Goal: Task Accomplishment & Management: Complete application form

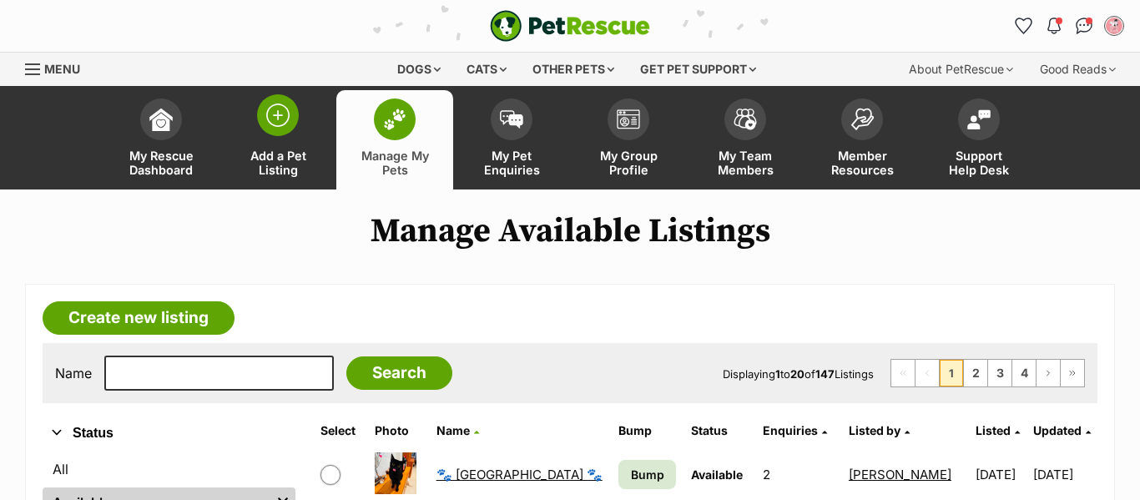
click at [292, 144] on link "Add a Pet Listing" at bounding box center [277, 139] width 117 height 99
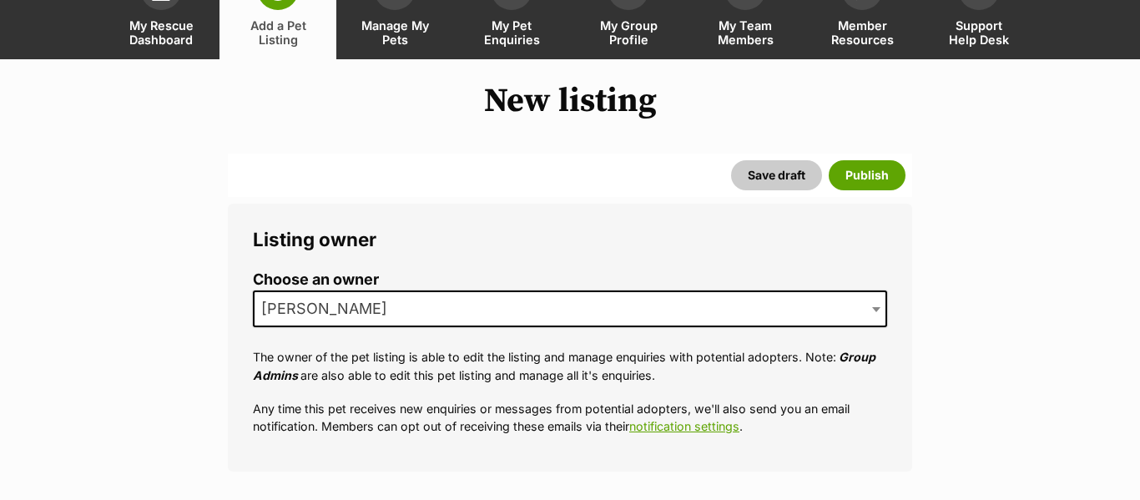
scroll to position [144, 0]
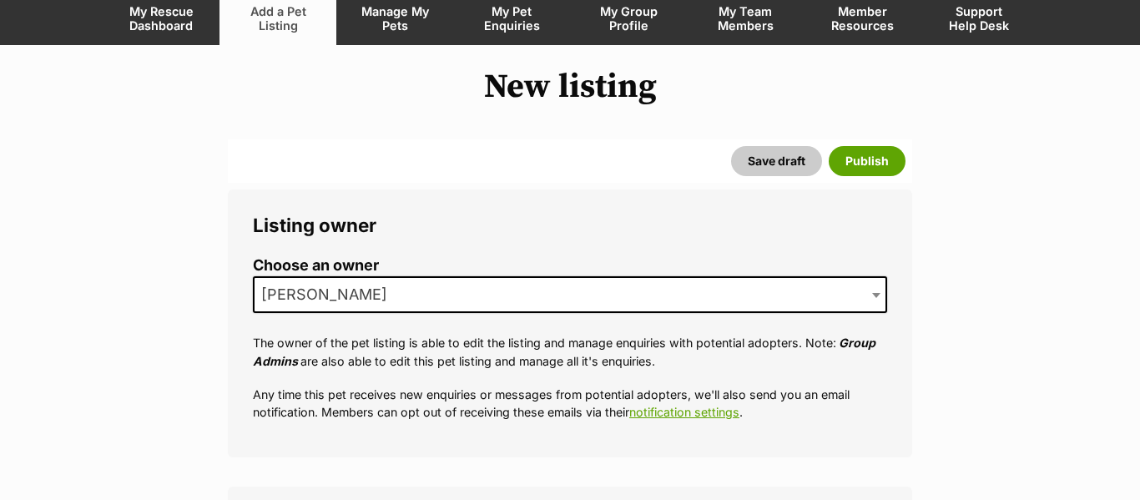
click at [455, 300] on span "[PERSON_NAME]" at bounding box center [570, 294] width 634 height 37
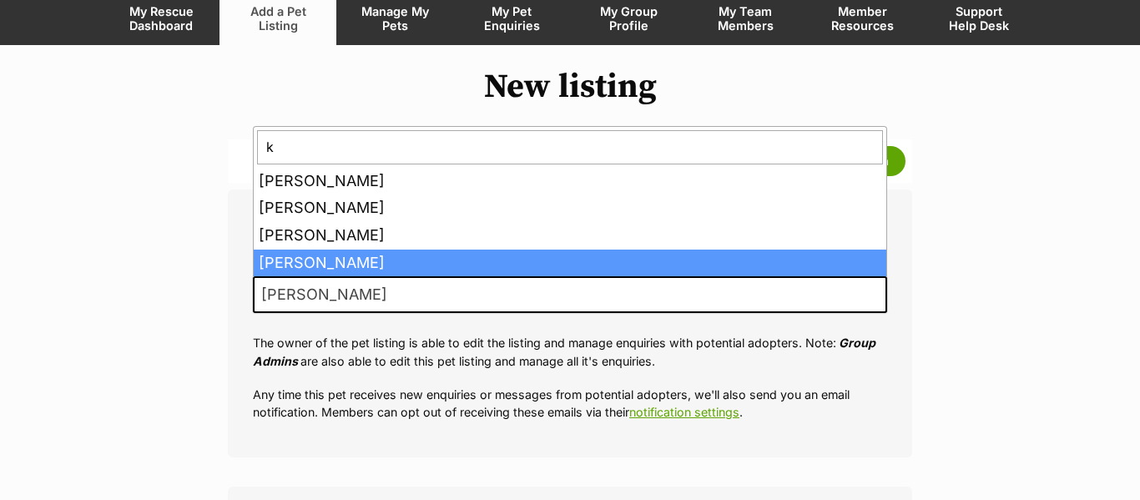
scroll to position [0, 0]
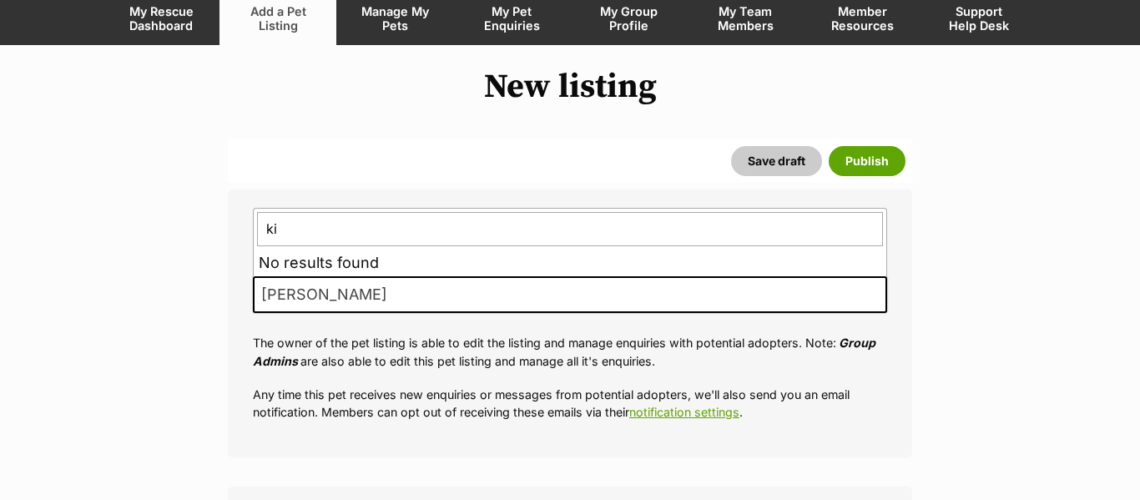
type input "k"
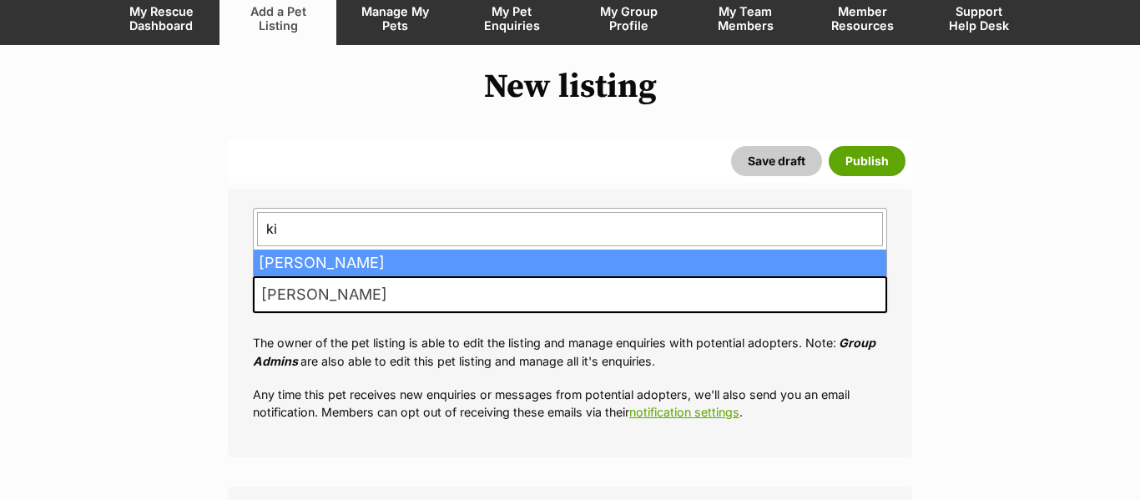
type input "k"
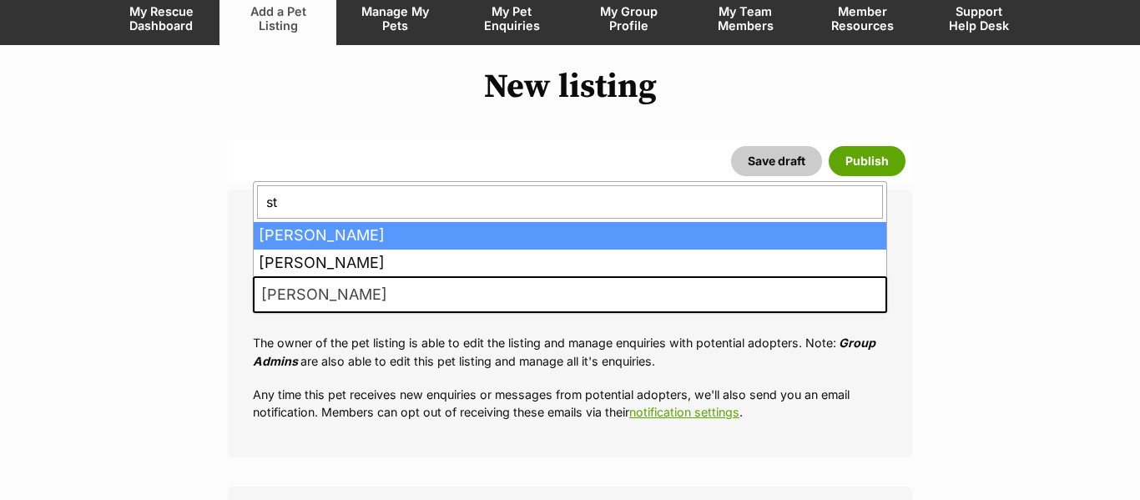
type input "ste"
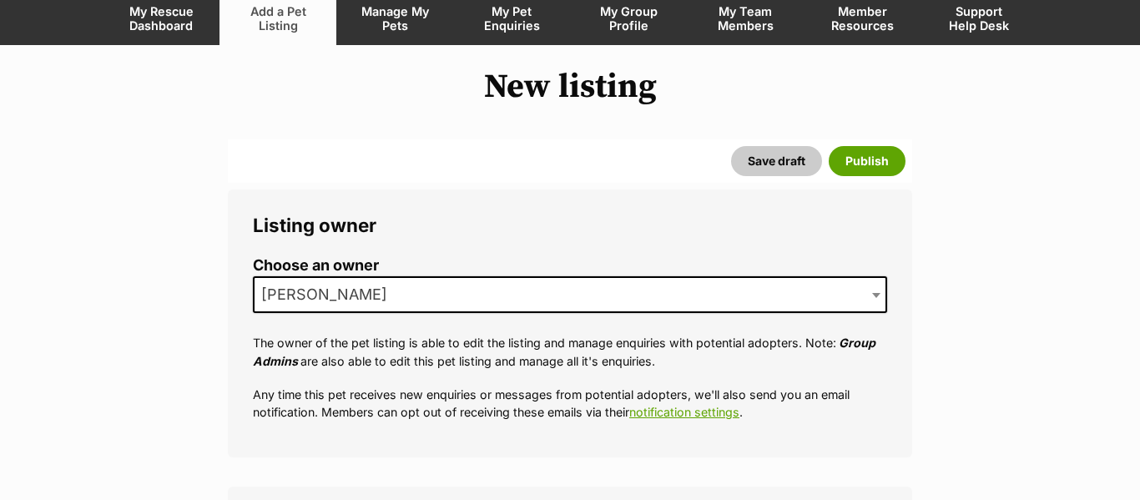
click at [338, 288] on span "[PERSON_NAME]" at bounding box center [329, 294] width 149 height 23
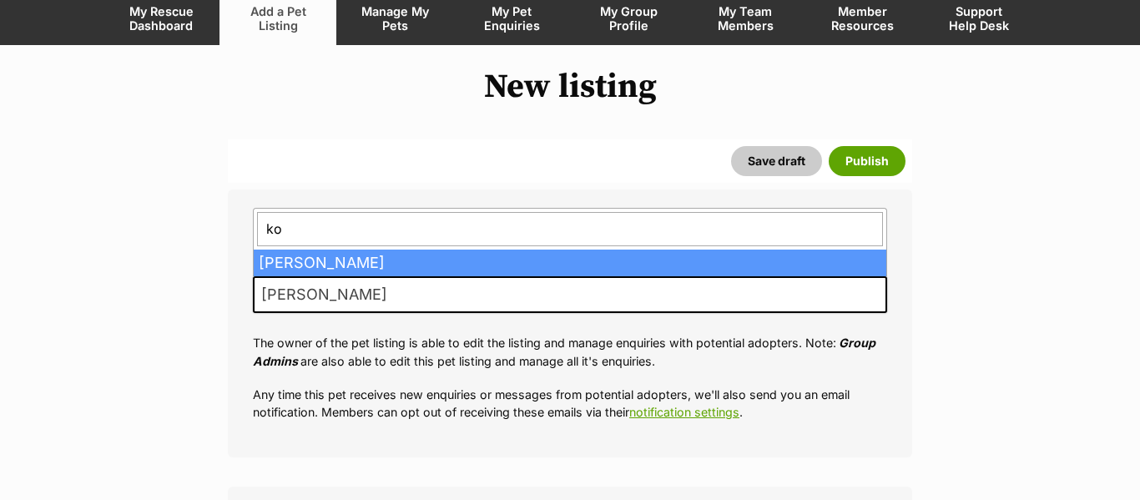
type input "koy"
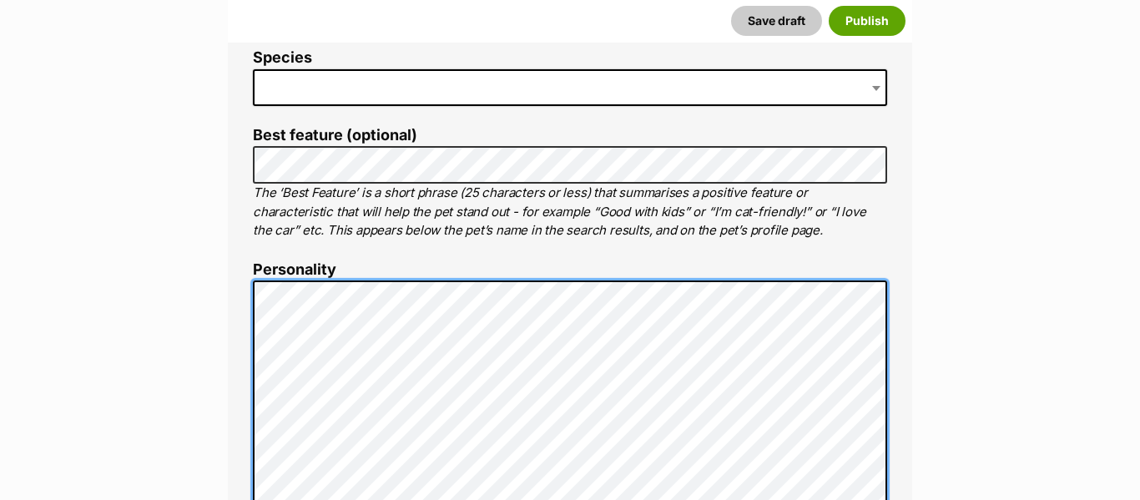
scroll to position [784, 0]
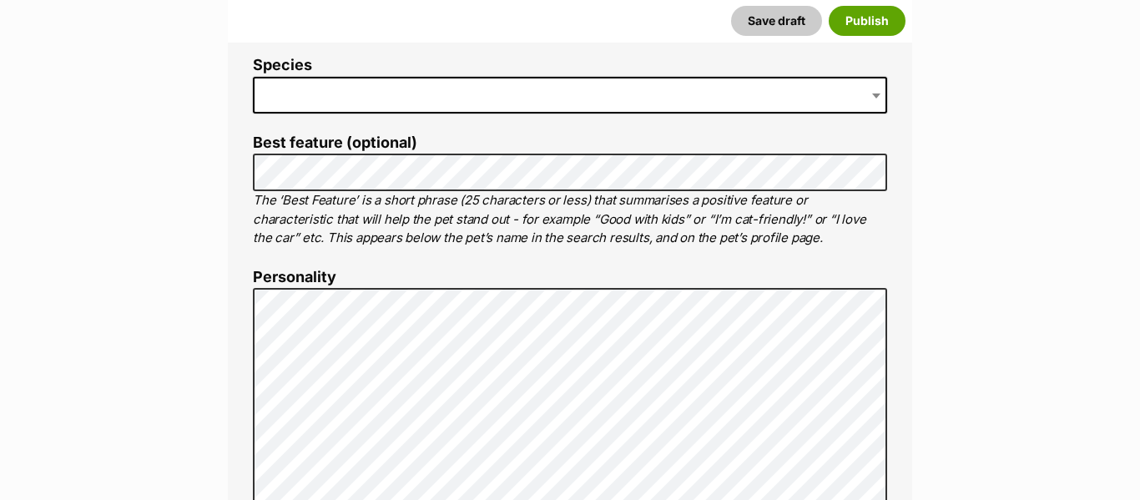
click at [351, 102] on span at bounding box center [570, 95] width 634 height 37
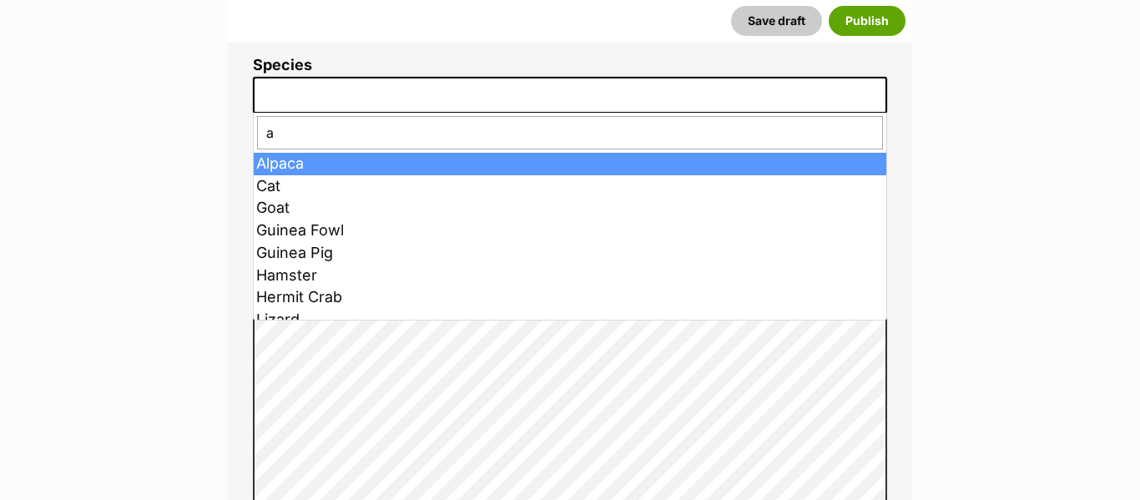
type input "at"
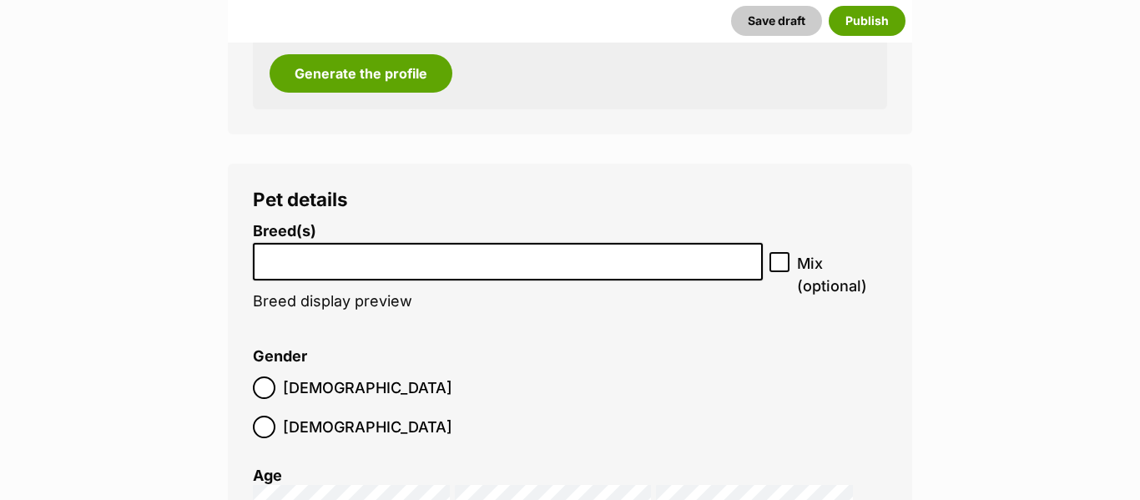
scroll to position [2142, 0]
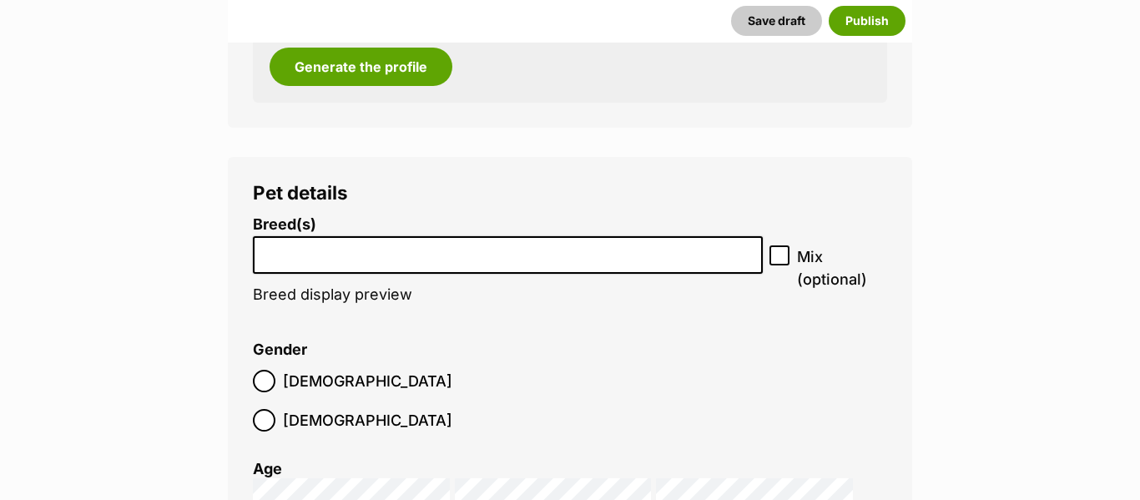
click at [436, 256] on input "search" at bounding box center [508, 251] width 498 height 18
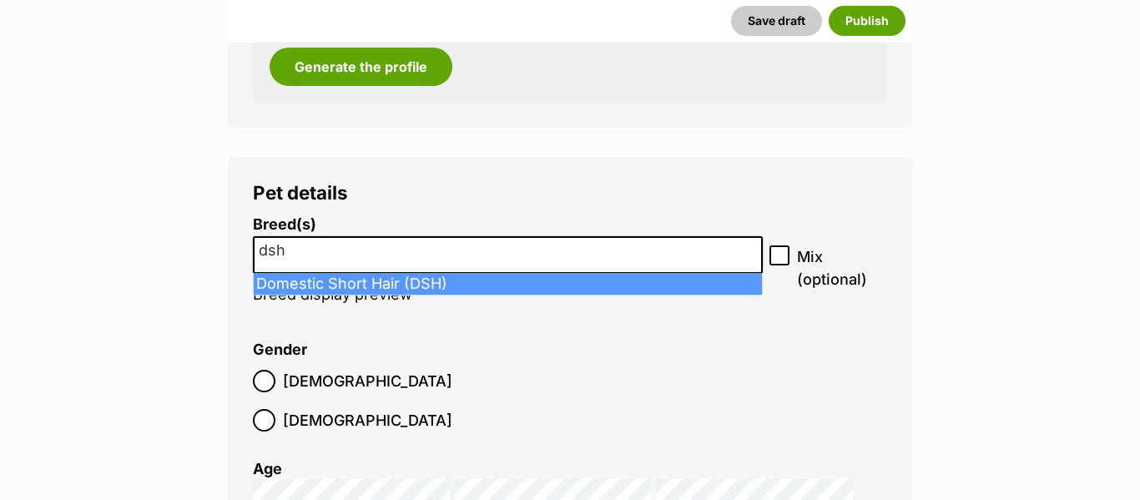
type input "dsh"
select select "252102"
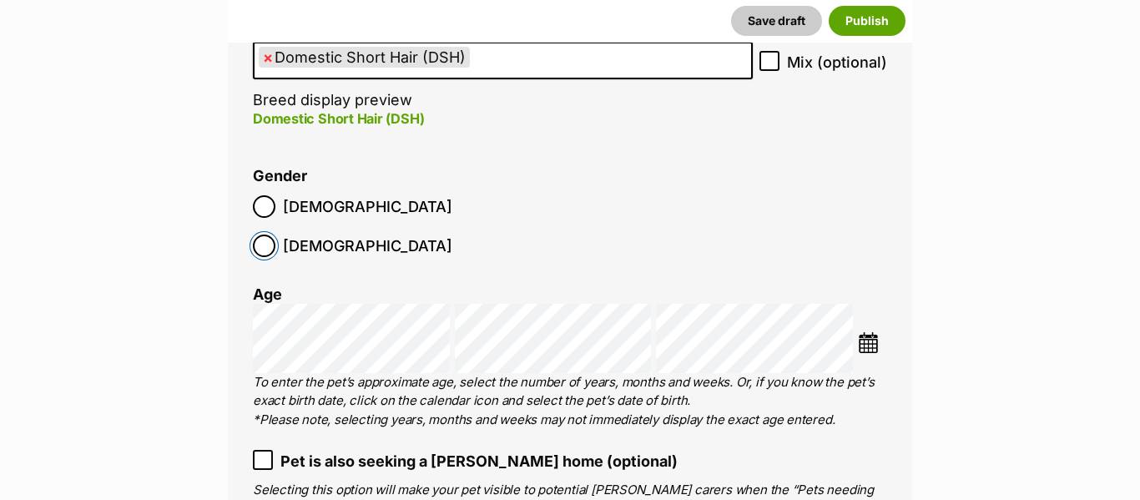
scroll to position [2334, 0]
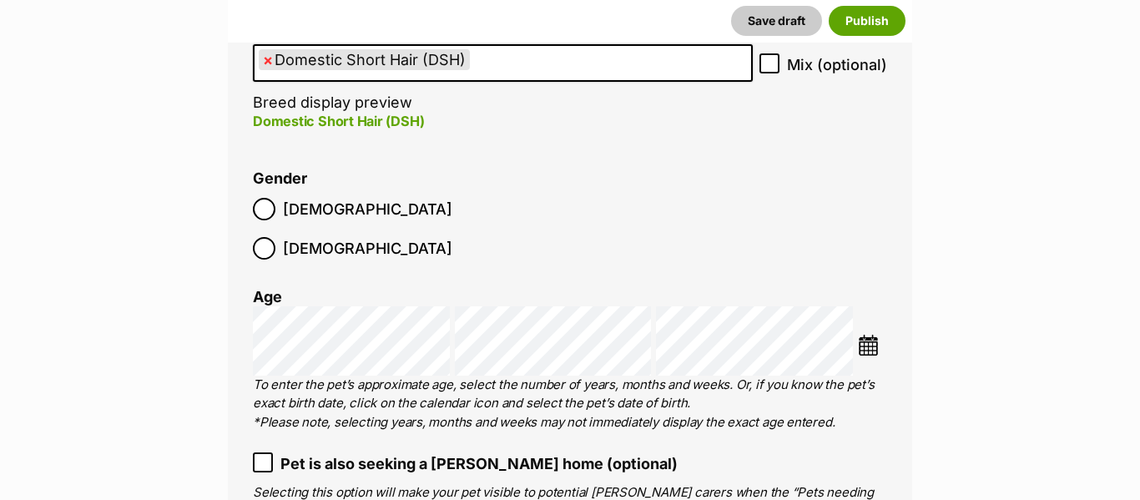
click at [870, 335] on img at bounding box center [868, 345] width 21 height 21
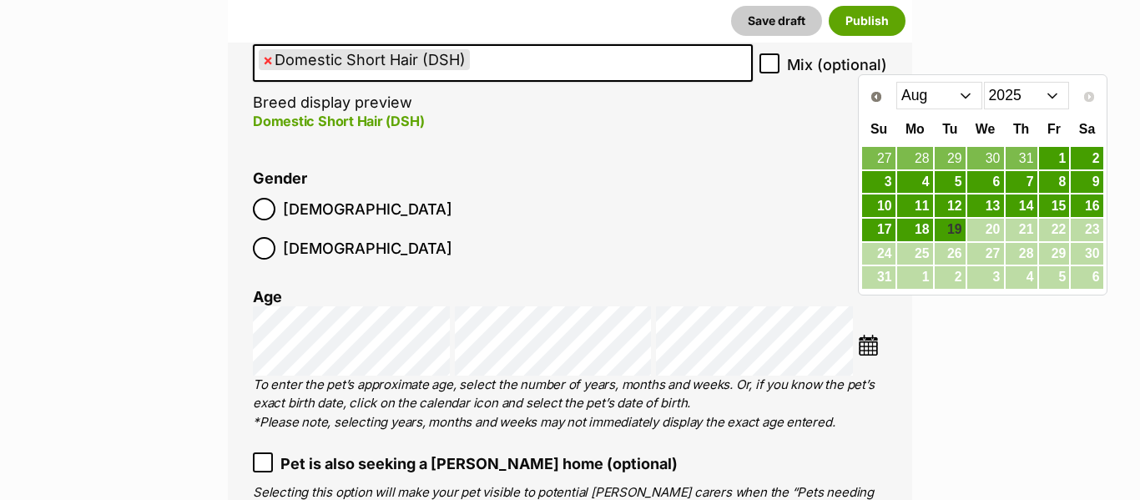
click at [946, 98] on select "Jan Feb Mar Apr May Jun Jul Aug" at bounding box center [939, 95] width 86 height 27
click at [999, 94] on select "2015 2016 2017 2018 2019 2020 2021 2022 2023 2024 2025" at bounding box center [1027, 95] width 86 height 27
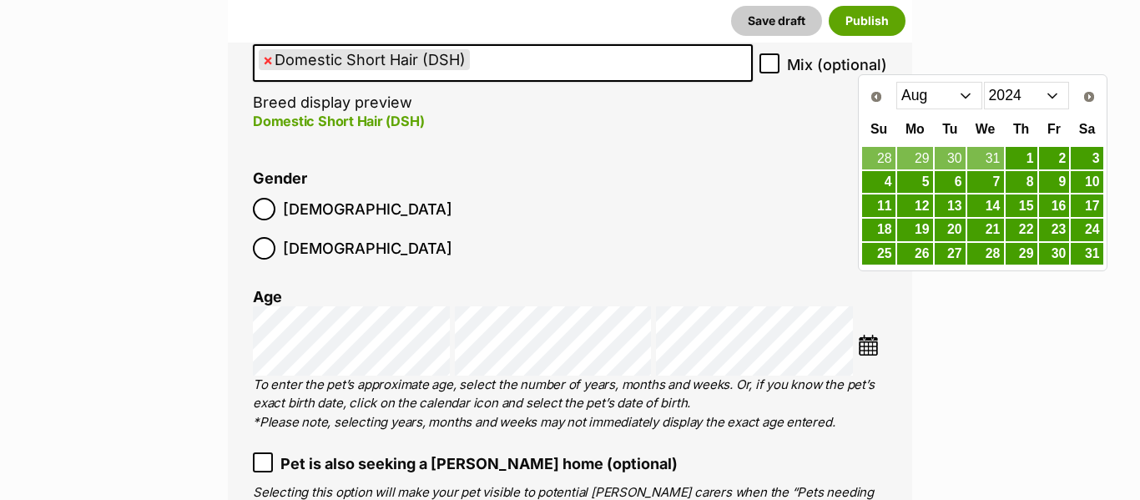
click at [936, 95] on select "Jan Feb Mar Apr May Jun Jul Aug Sep Oct Nov Dec" at bounding box center [939, 95] width 86 height 27
click at [1055, 153] on link "1" at bounding box center [1054, 158] width 31 height 21
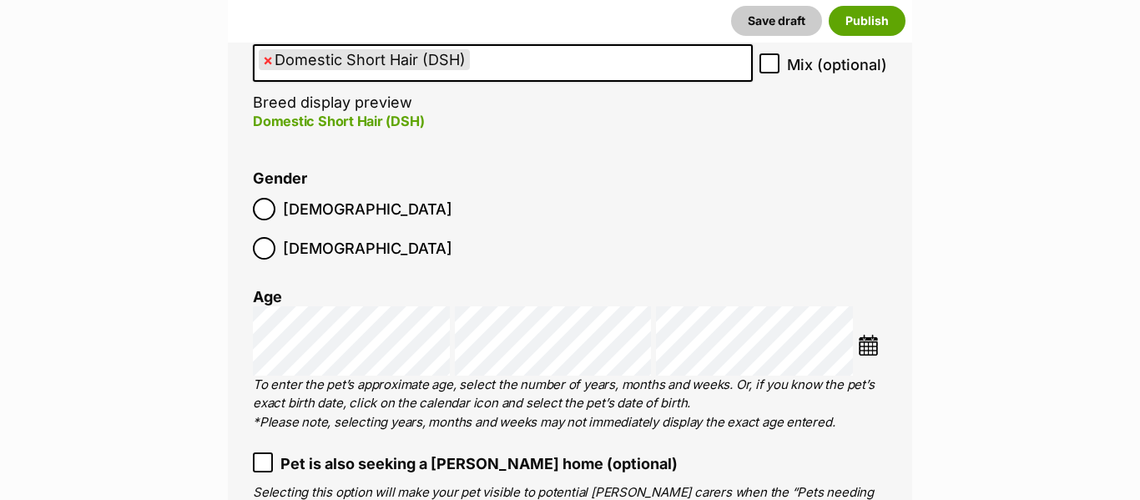
click at [364, 452] on span "Pet is also seeking a foster home (optional)" at bounding box center [478, 463] width 397 height 23
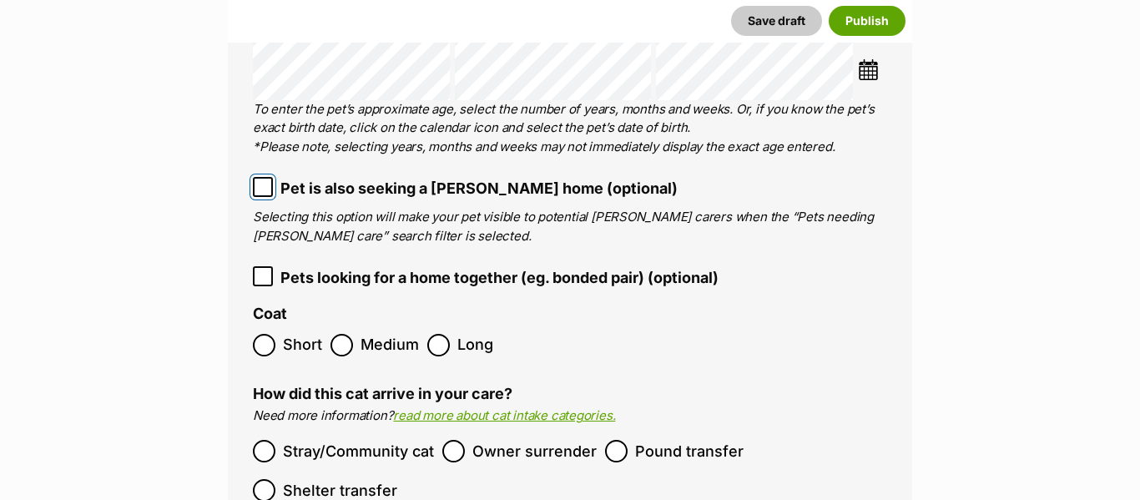
scroll to position [2611, 0]
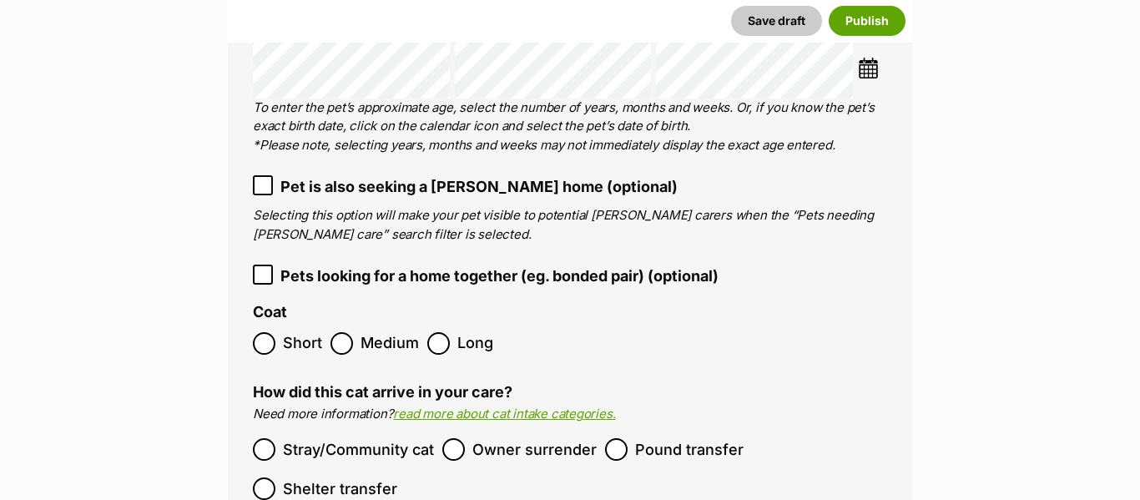
click at [324, 438] on span "Stray/Community cat" at bounding box center [358, 449] width 151 height 23
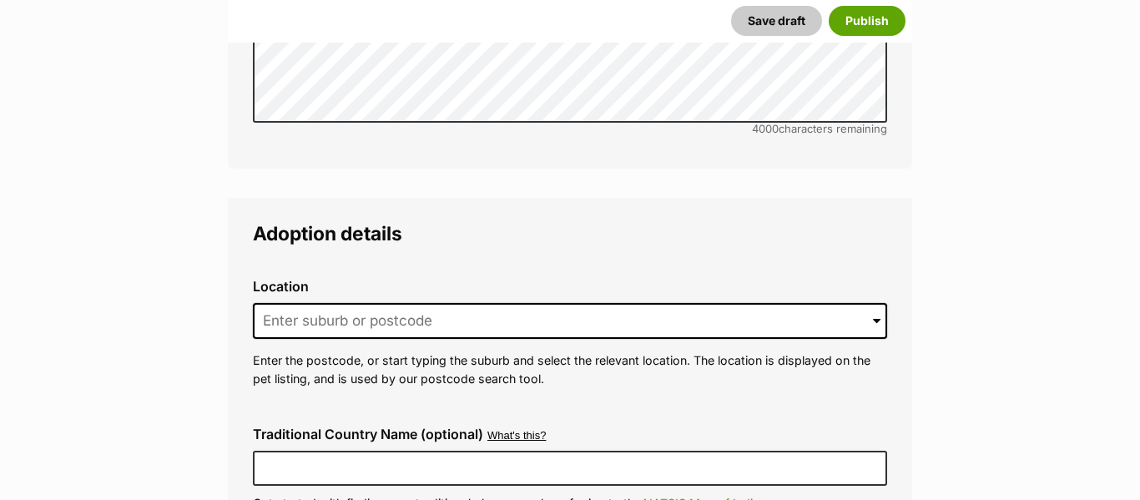
scroll to position [4136, 0]
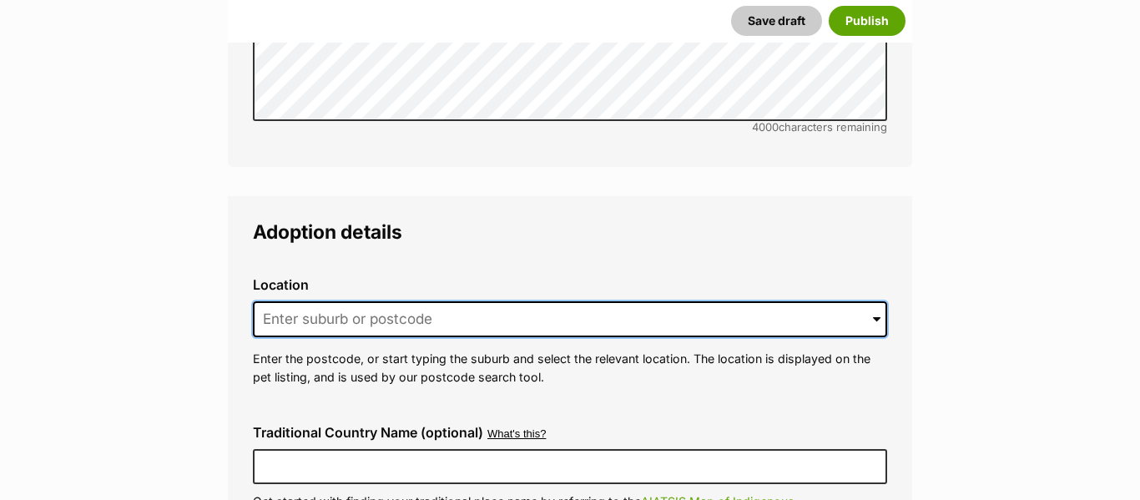
click at [368, 301] on input at bounding box center [570, 319] width 634 height 37
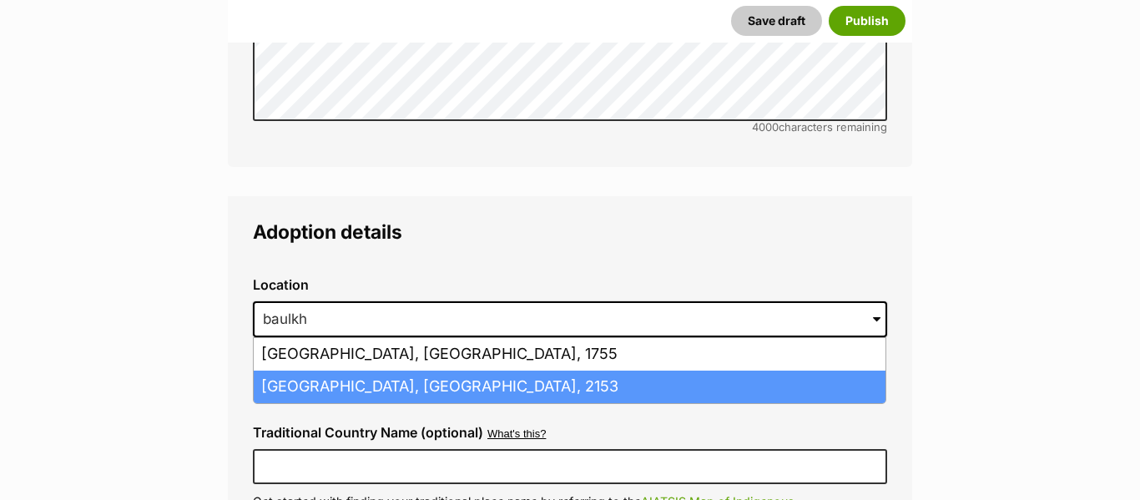
click at [460, 370] on li "Baulkham Hills, New South Wales, 2153" at bounding box center [570, 386] width 632 height 33
type input "Baulkham Hills, New South Wales, 2153"
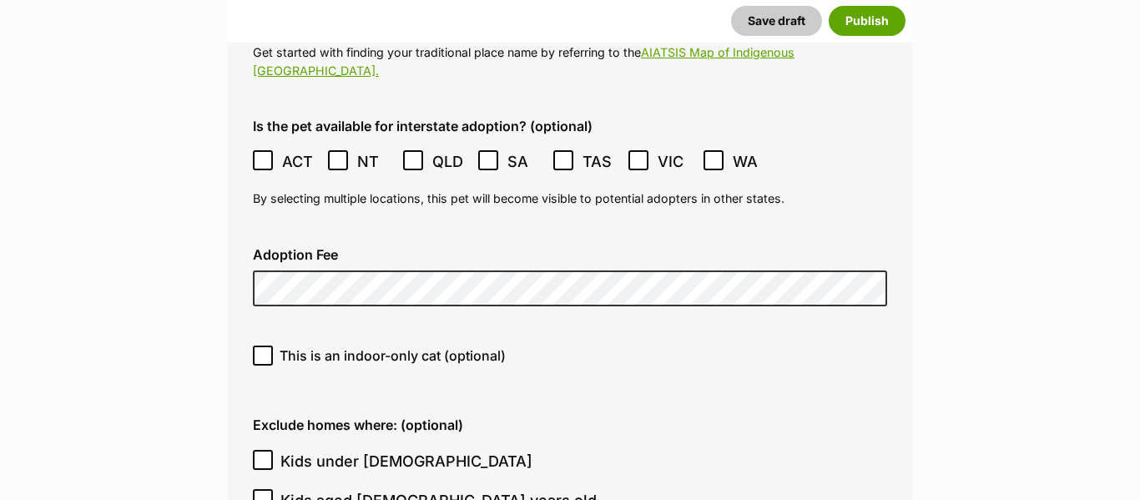
scroll to position [4587, 0]
click at [396, 344] on span "This is an indoor-only cat (optional)" at bounding box center [393, 354] width 226 height 20
click at [273, 344] on input "This is an indoor-only cat (optional)" at bounding box center [263, 354] width 20 height 20
checkbox input "true"
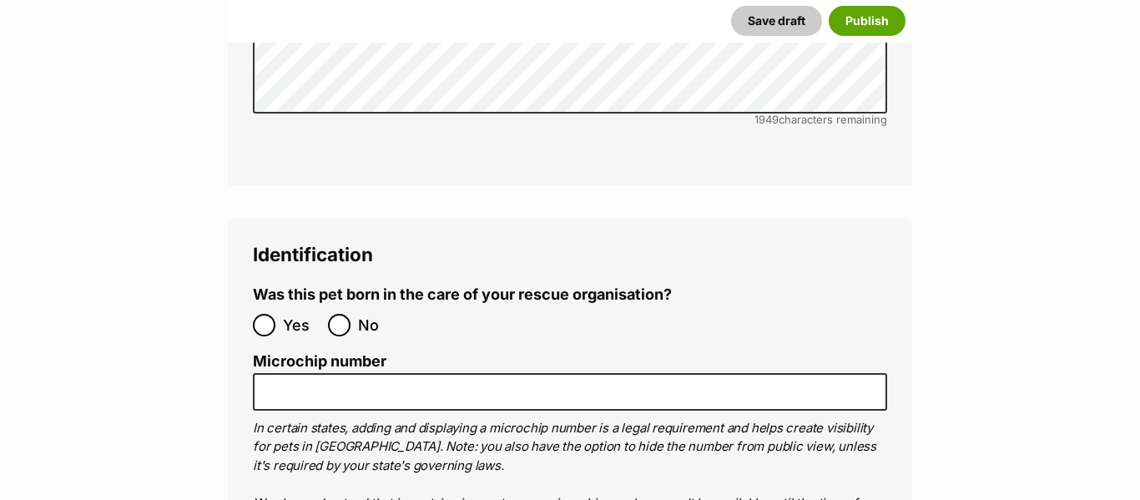
scroll to position [6166, 0]
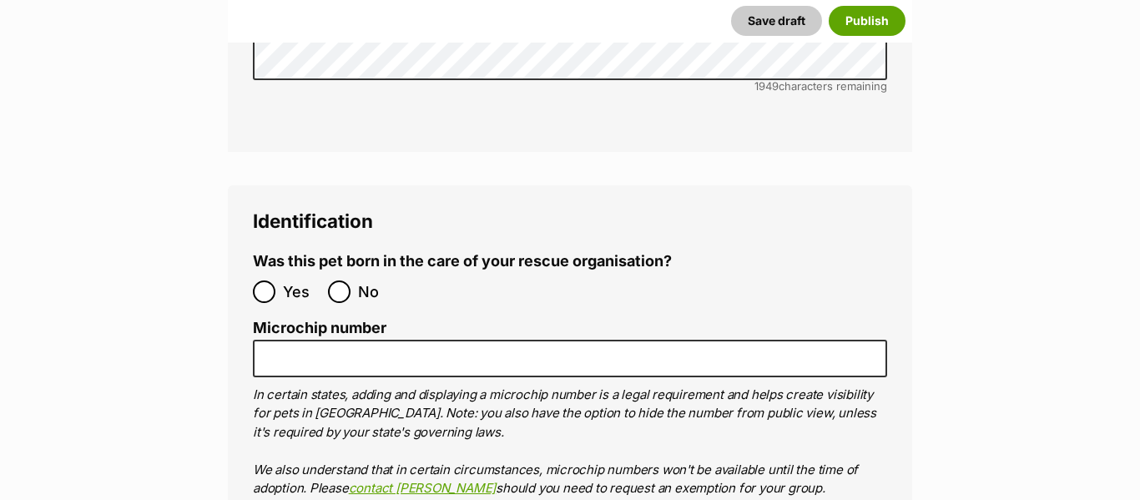
click at [365, 280] on span "No" at bounding box center [376, 291] width 37 height 23
click at [350, 280] on input "No" at bounding box center [339, 291] width 23 height 23
radio input "true"
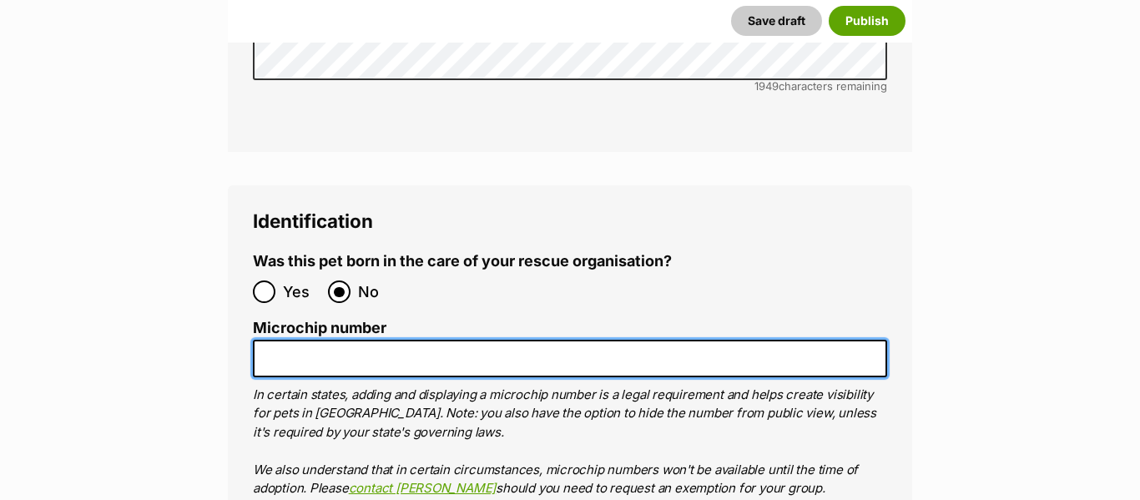
click at [364, 340] on input "Microchip number" at bounding box center [570, 359] width 634 height 38
paste input "991003003359884"
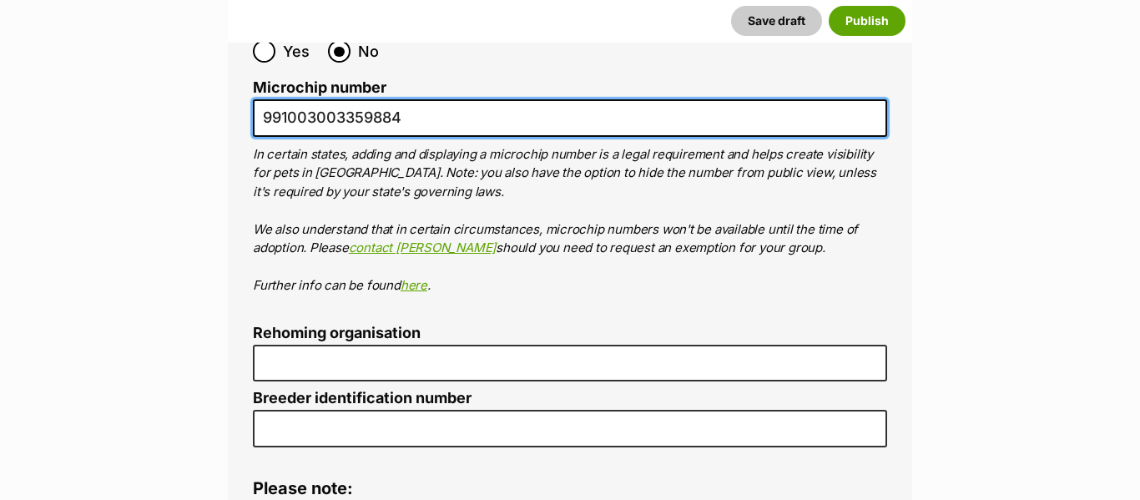
scroll to position [6407, 0]
type input "991003003359884"
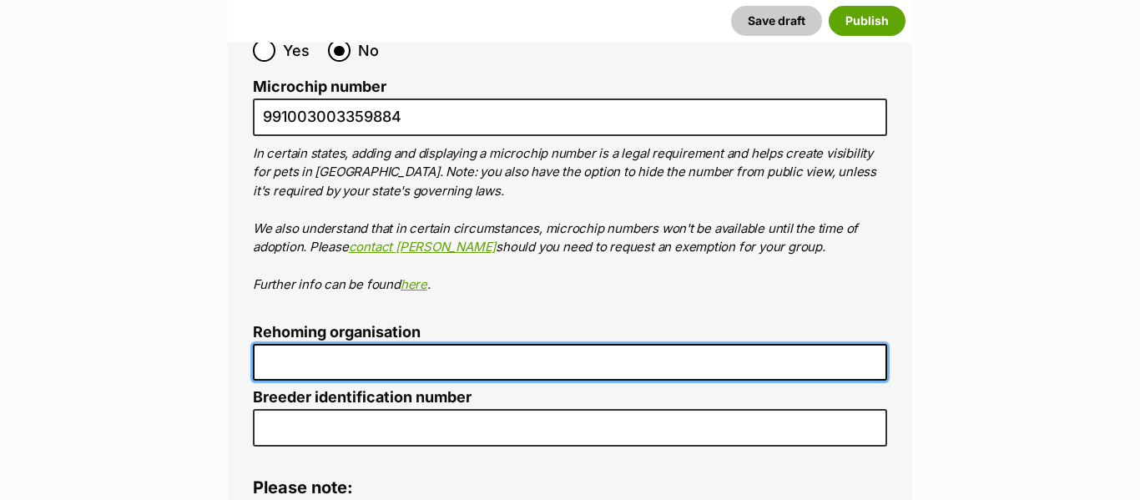
click at [364, 344] on input "Rehoming organisation" at bounding box center [570, 363] width 634 height 38
type input "Kittie Kat Rescue"
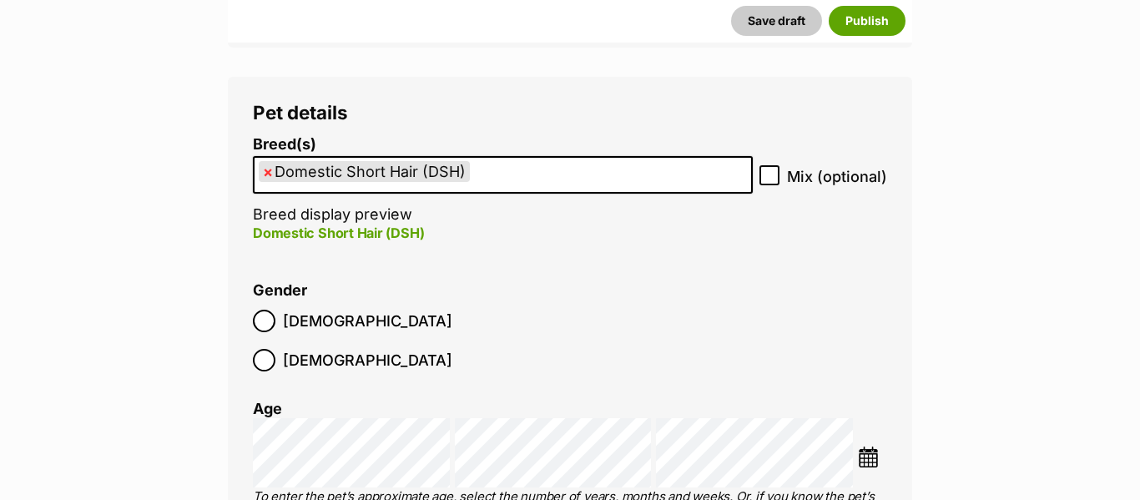
scroll to position [0, 0]
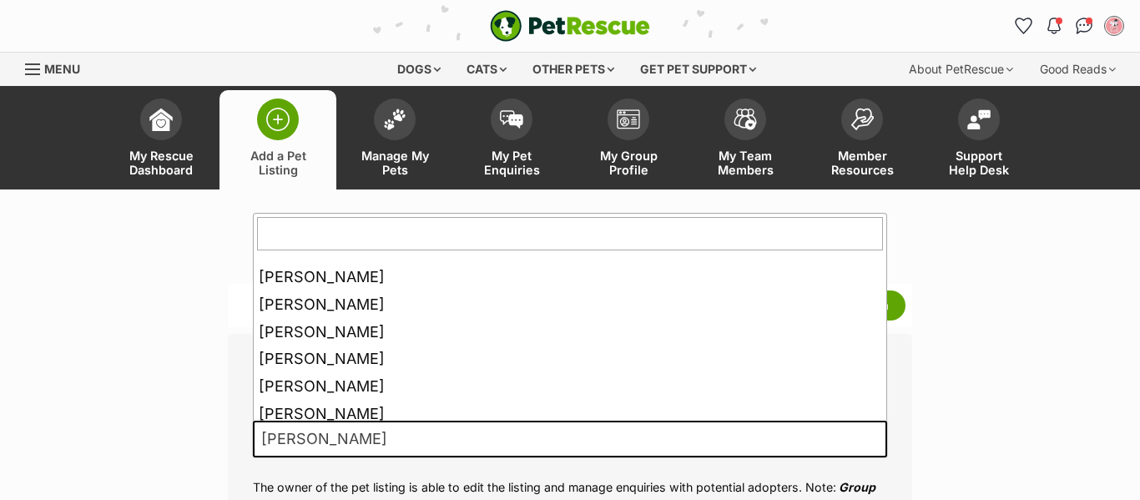
click at [637, 443] on span "[PERSON_NAME]" at bounding box center [570, 439] width 634 height 37
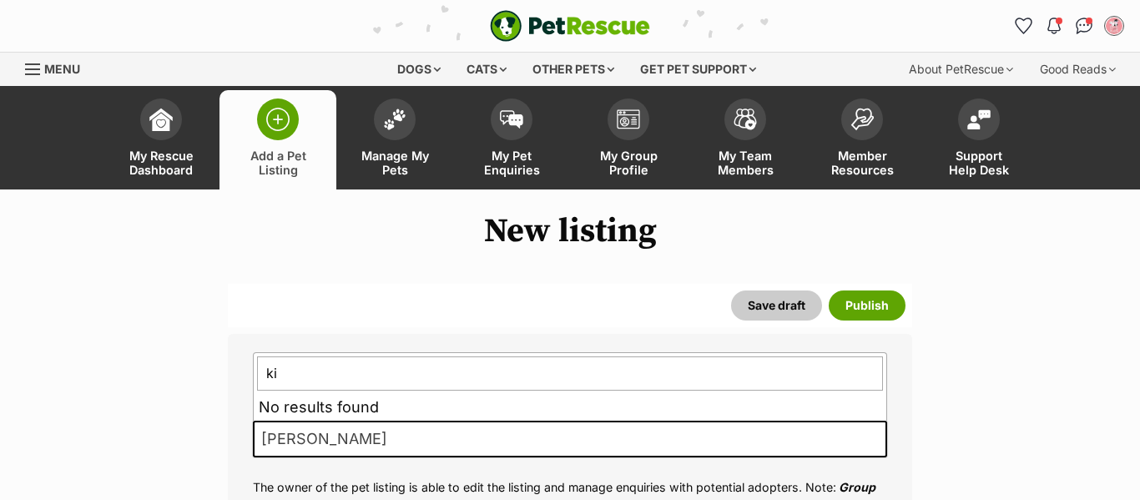
type input "k"
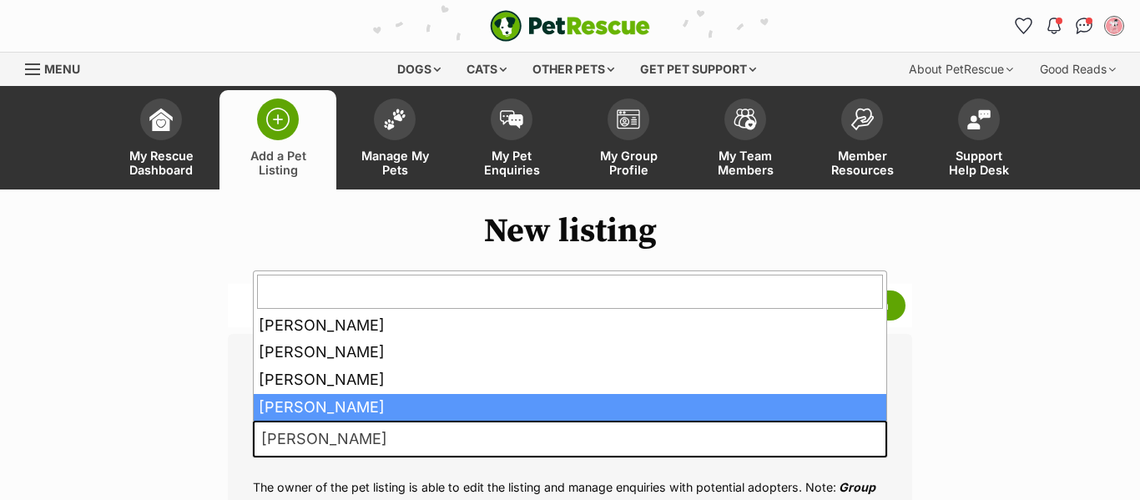
scroll to position [252, 0]
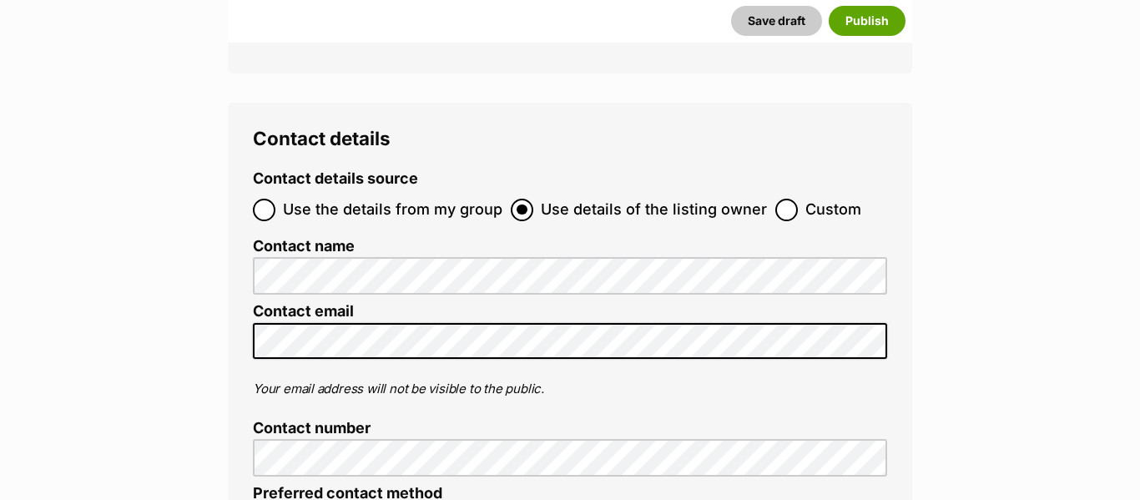
scroll to position [6954, 0]
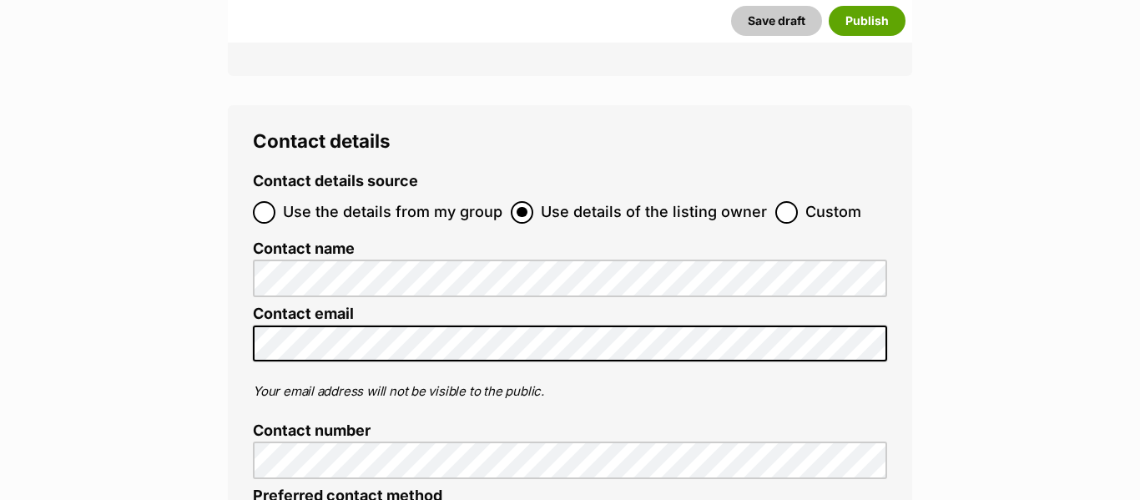
click at [805, 201] on span "Custom" at bounding box center [833, 212] width 56 height 23
click at [798, 201] on input "Custom" at bounding box center [786, 212] width 23 height 23
radio input "true"
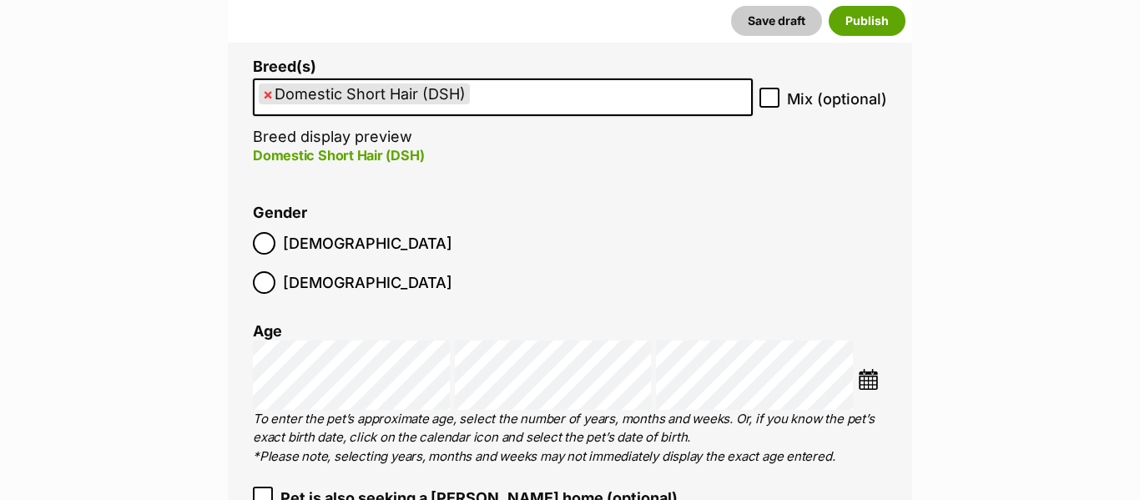
scroll to position [2296, 0]
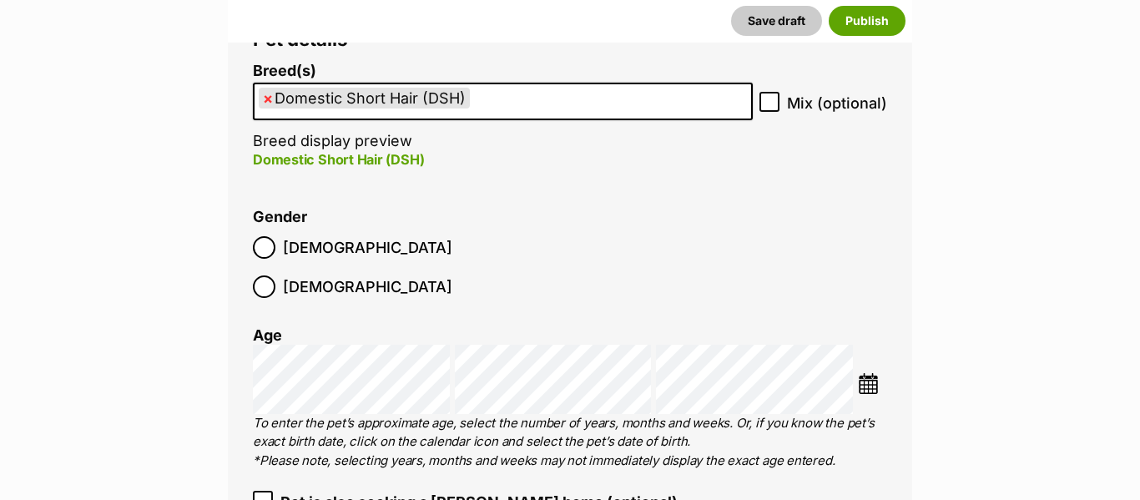
click at [517, 118] on ul "× Domestic Short Hair (DSH)" at bounding box center [503, 101] width 496 height 34
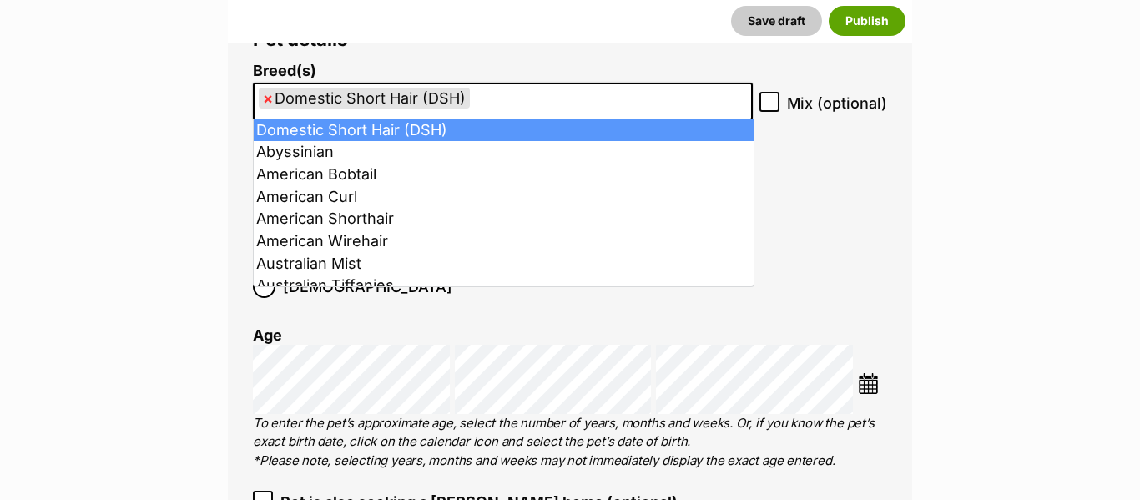
type input "Domestic Short Hair (DSH)"
select select
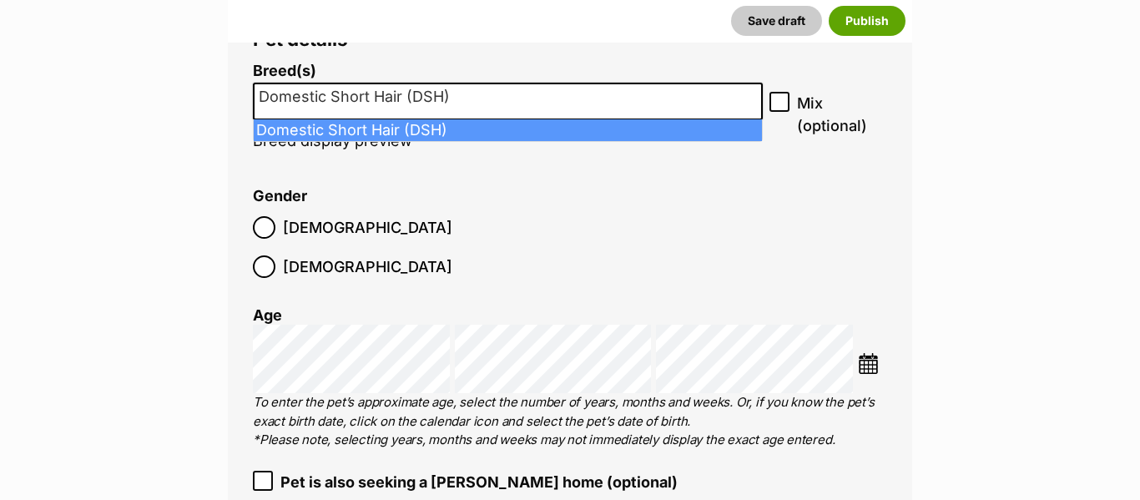
click at [401, 188] on fieldset "Gender Male Female" at bounding box center [411, 237] width 317 height 98
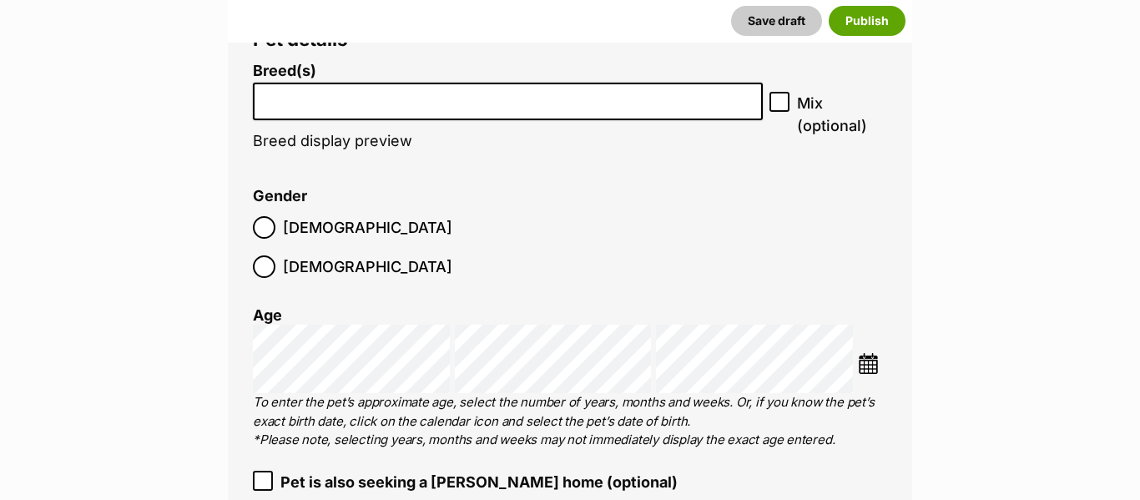
click at [370, 105] on li at bounding box center [508, 101] width 498 height 34
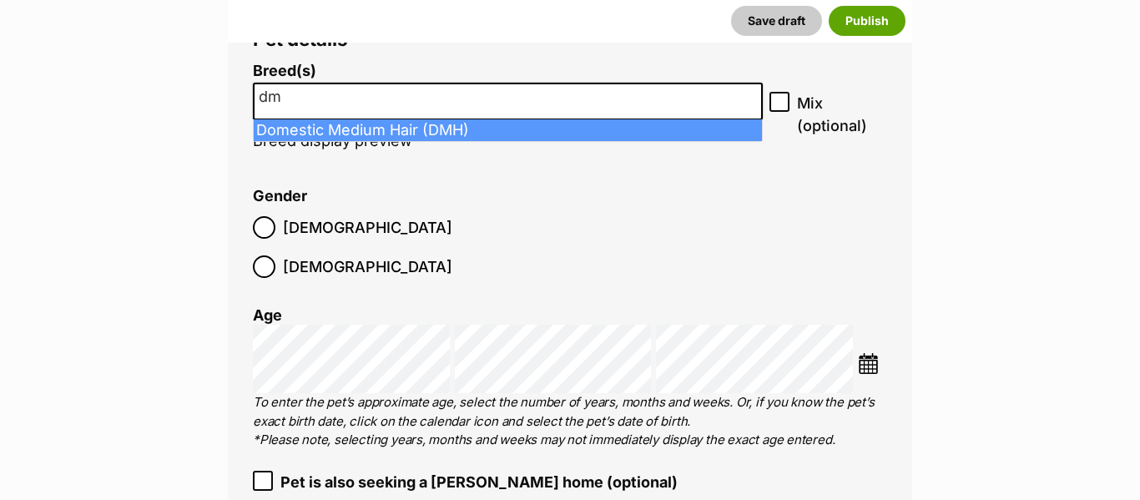
type input "dm"
select select "252101"
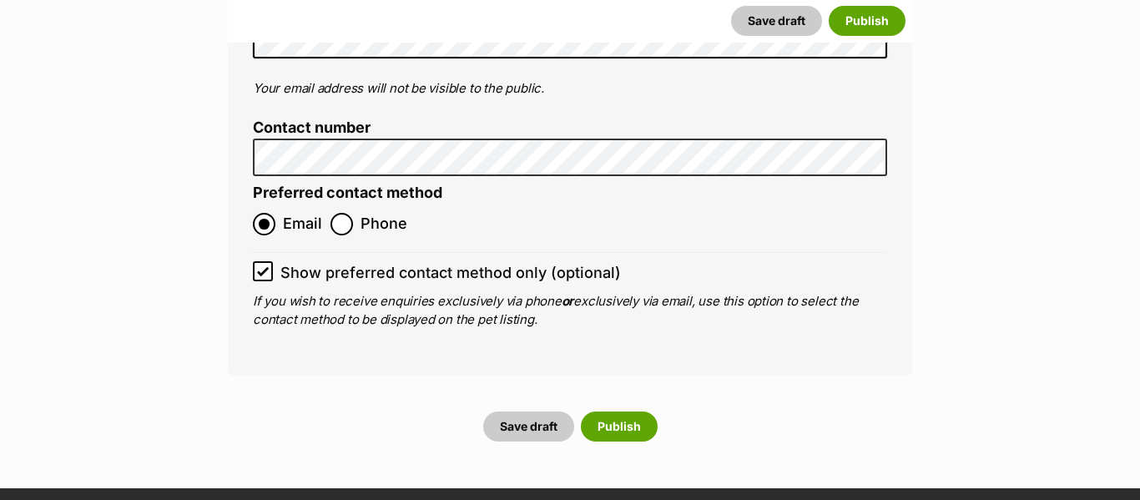
scroll to position [7379, 0]
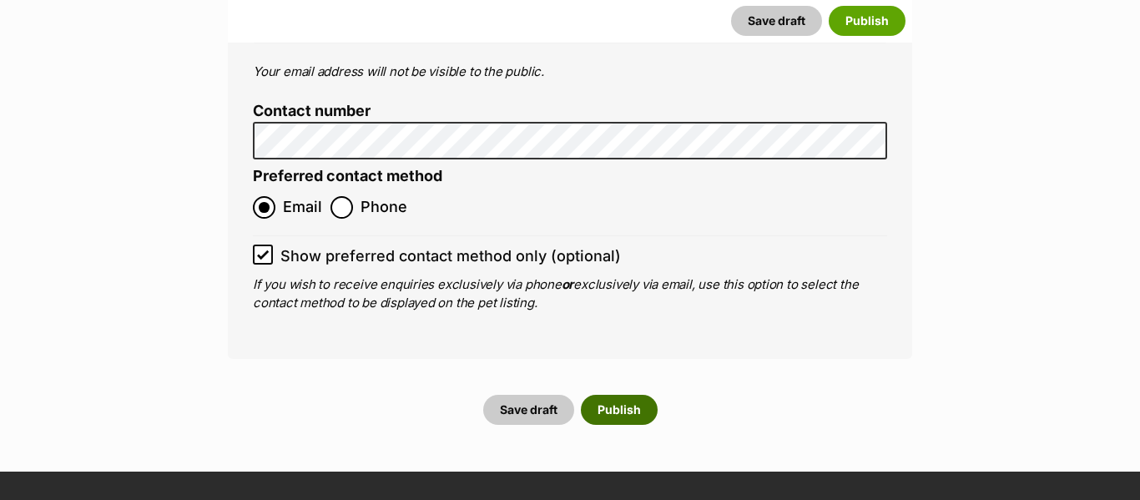
click at [607, 395] on button "Publish" at bounding box center [619, 410] width 77 height 30
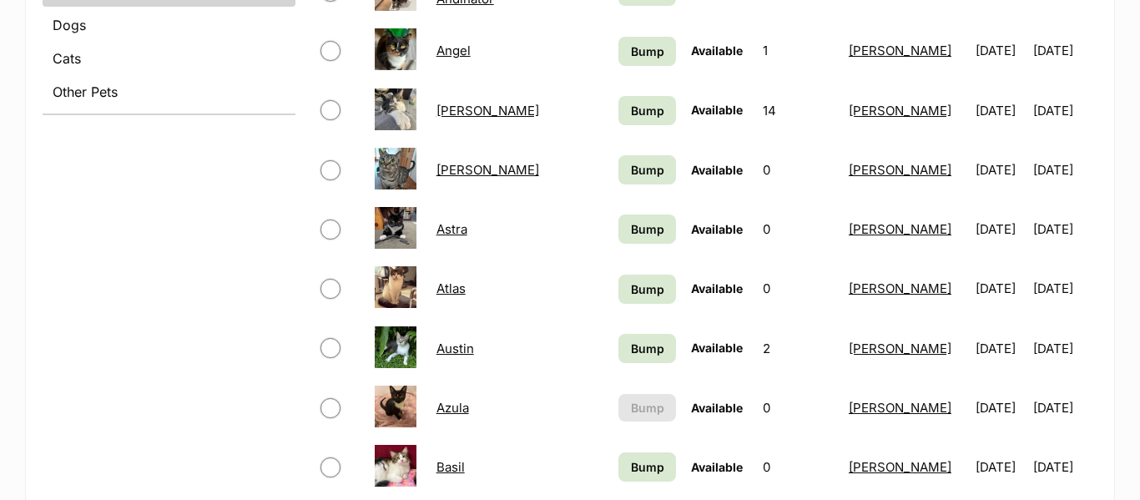
scroll to position [769, 0]
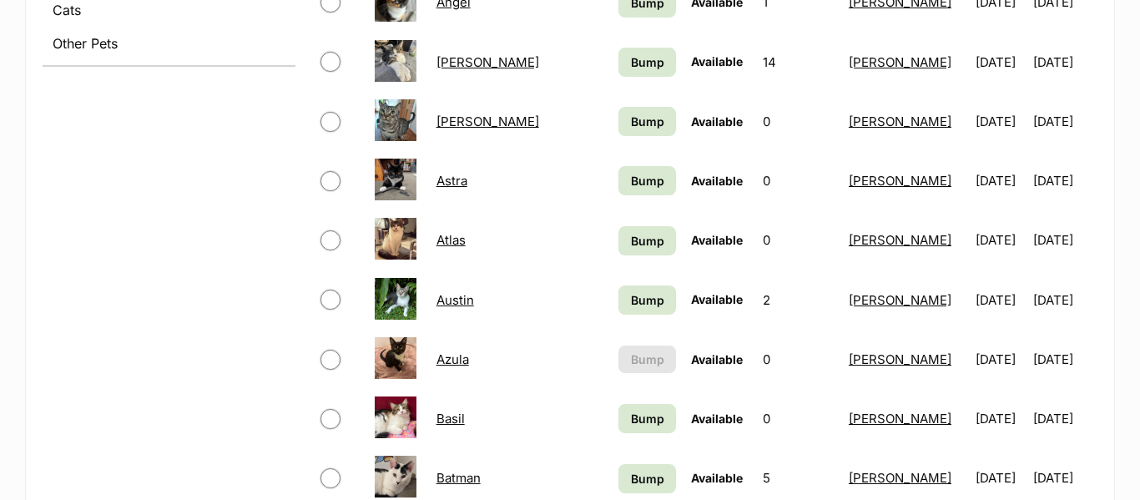
click at [439, 239] on link "Atlas" at bounding box center [450, 240] width 29 height 16
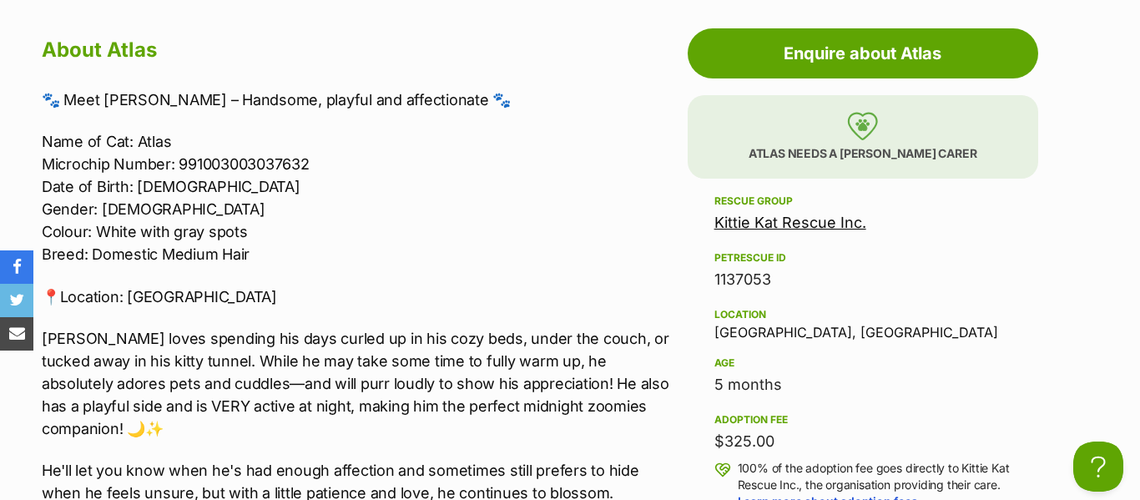
click at [185, 296] on p "📍Location: [GEOGRAPHIC_DATA]" at bounding box center [361, 296] width 638 height 23
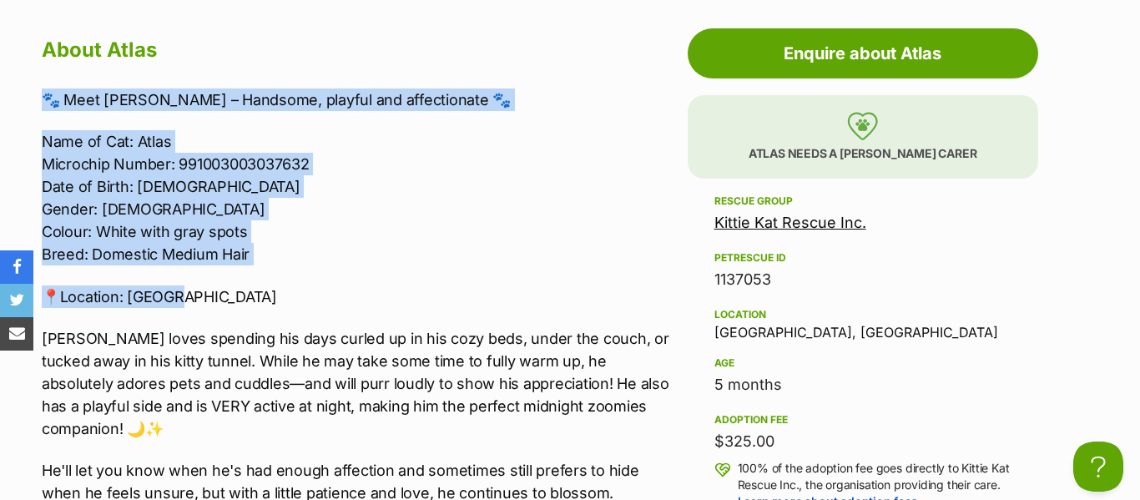
drag, startPoint x: 179, startPoint y: 296, endPoint x: 35, endPoint y: 74, distance: 264.3
copy div "🐾 Meet Atlas – Handsome, playful and affectionate 🐾 Name of Cat: Atlas Microchi…"
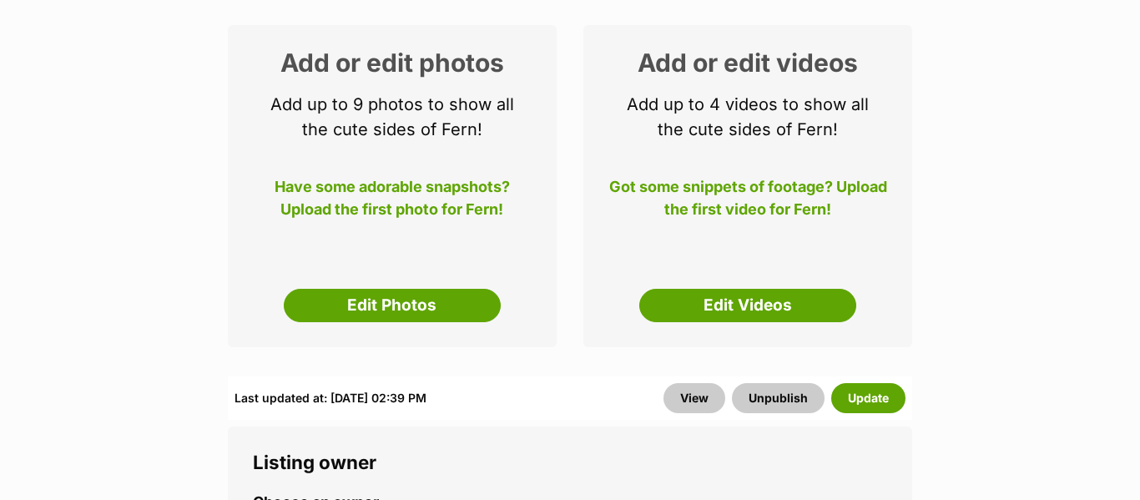
scroll to position [260, 0]
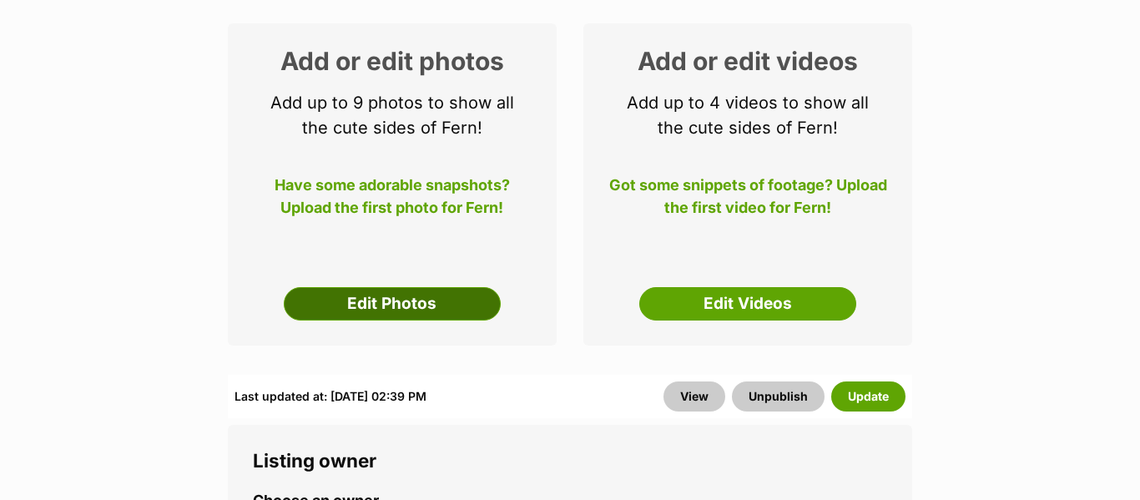
click at [384, 300] on link "Edit Photos" at bounding box center [392, 303] width 217 height 33
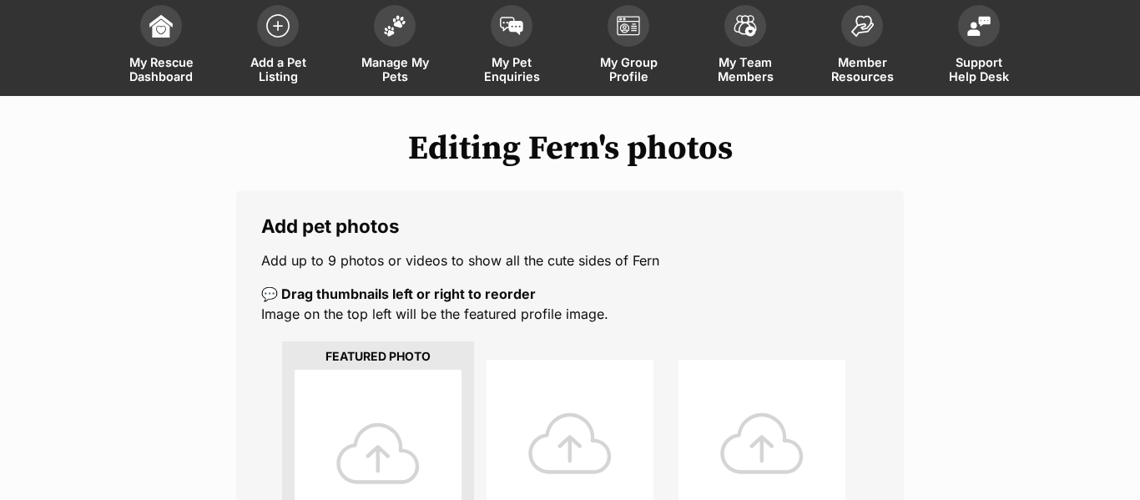
scroll to position [101, 0]
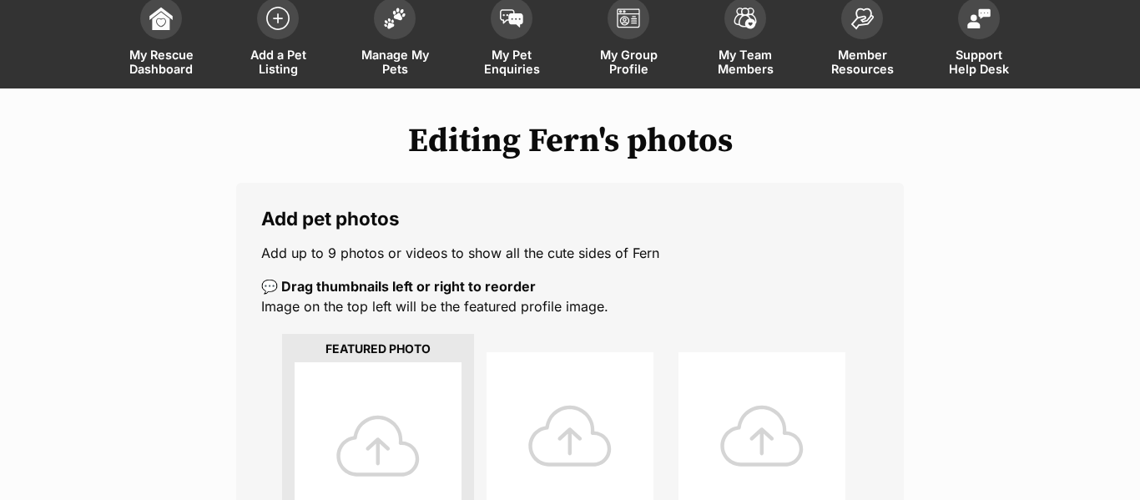
click at [384, 443] on div at bounding box center [378, 445] width 167 height 167
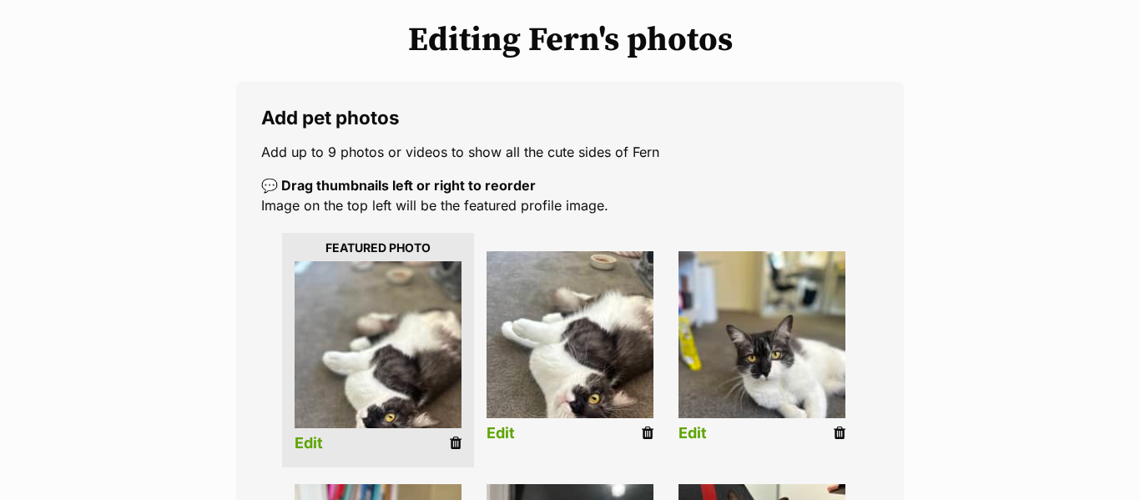
scroll to position [269, 0]
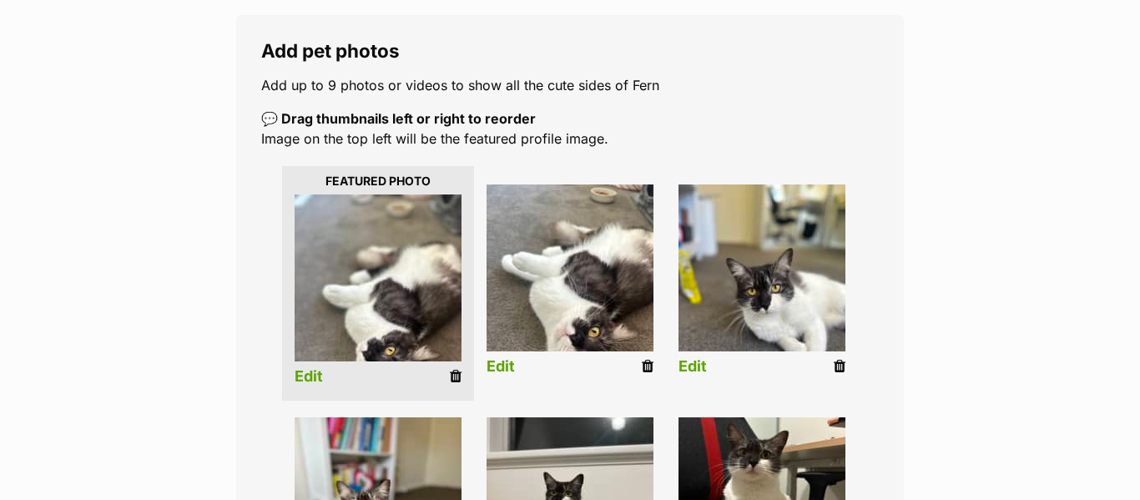
click at [407, 276] on img at bounding box center [378, 277] width 167 height 167
click at [310, 376] on link "Edit" at bounding box center [309, 377] width 28 height 18
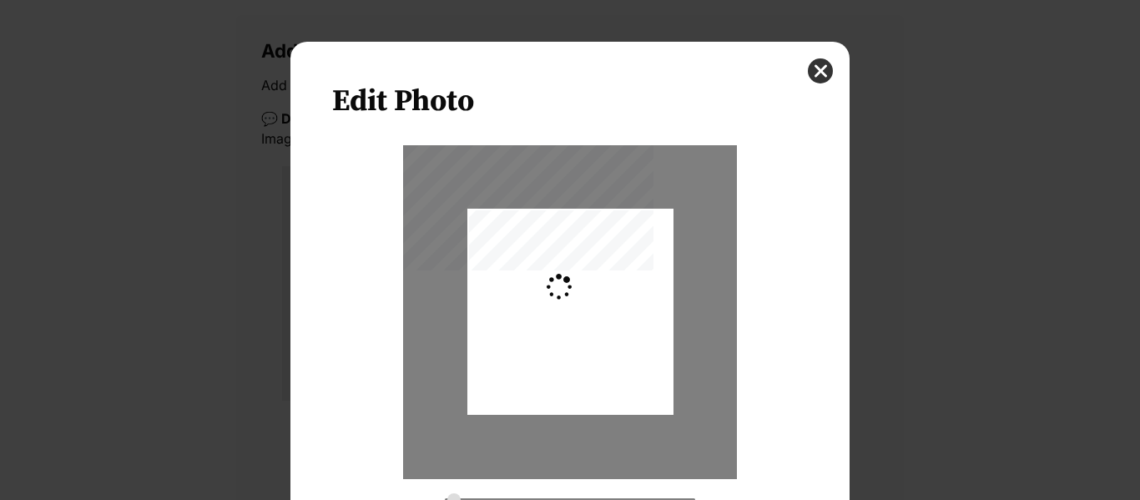
scroll to position [0, 0]
type input "0.2744"
click at [814, 58] on div "Edit Photo Zoom Rotate Save" at bounding box center [569, 332] width 559 height 581
click at [819, 64] on button "close" at bounding box center [820, 70] width 25 height 25
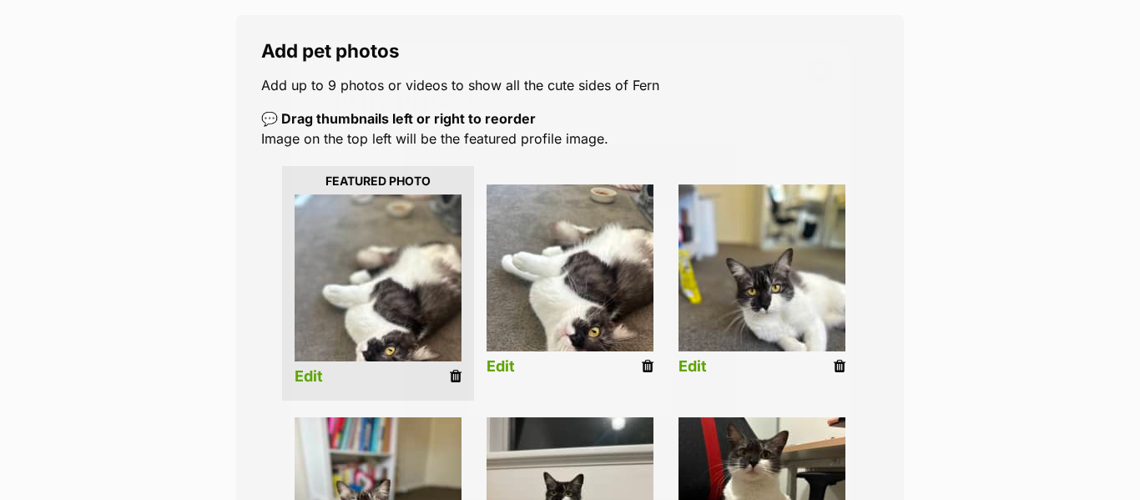
scroll to position [269, 0]
click at [508, 361] on link "Edit" at bounding box center [500, 367] width 28 height 18
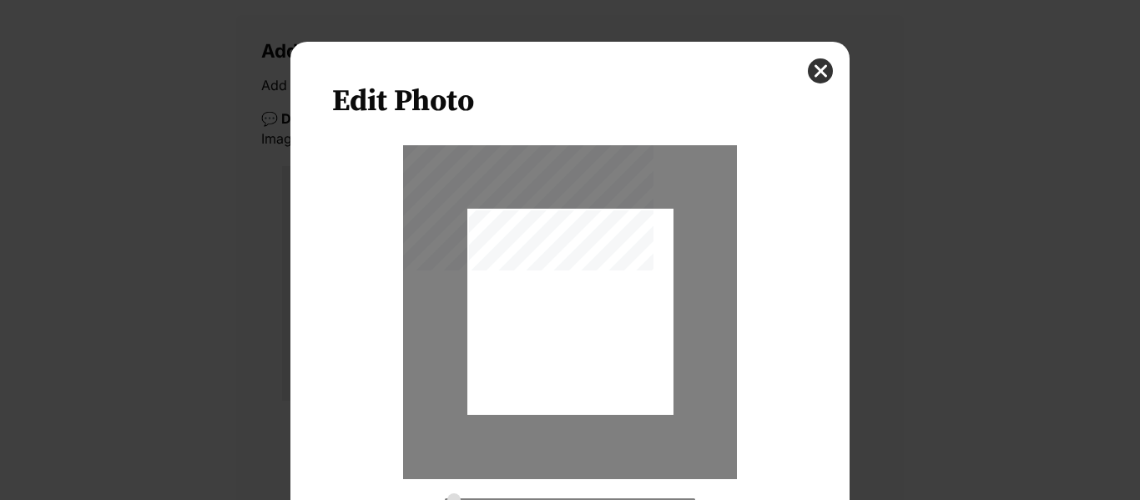
scroll to position [0, 0]
type input "0.2744"
click at [817, 66] on button "close" at bounding box center [820, 70] width 25 height 25
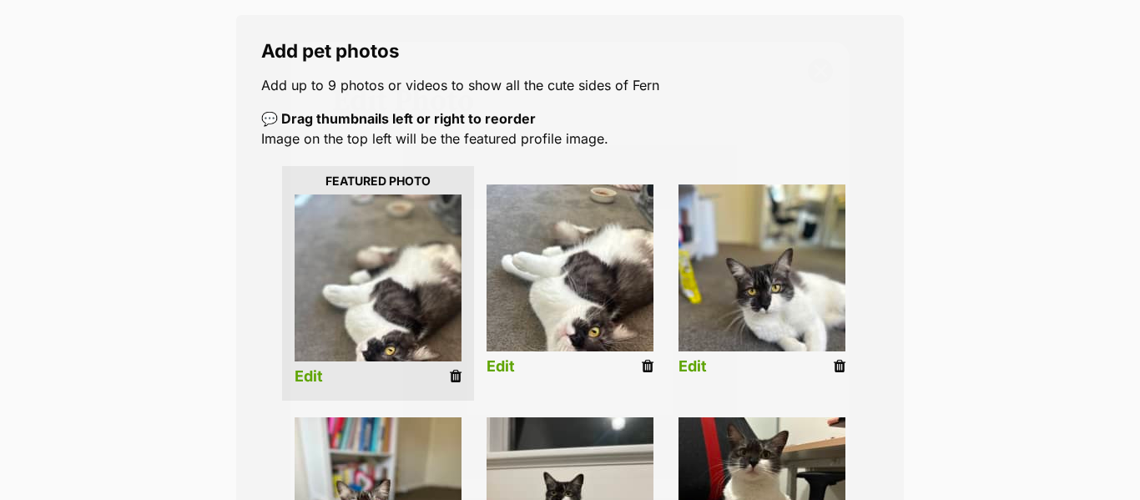
scroll to position [269, 0]
click at [455, 376] on icon at bounding box center [456, 376] width 12 height 15
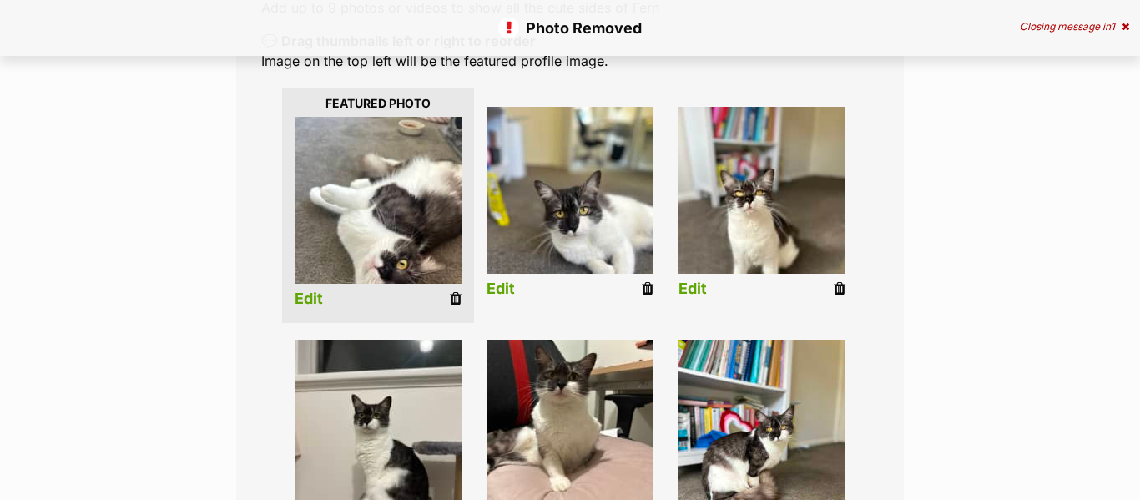
scroll to position [340, 0]
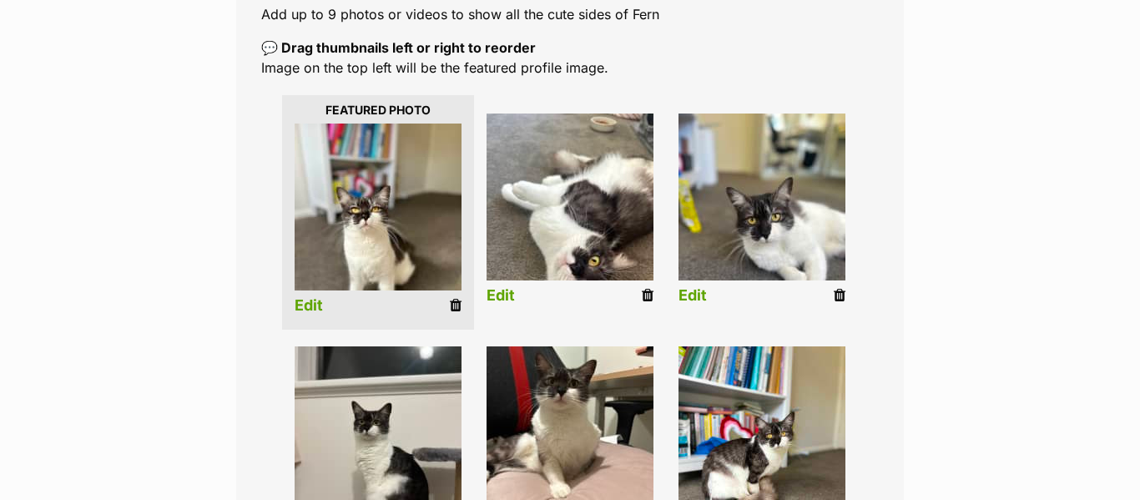
click at [315, 305] on link "Edit" at bounding box center [309, 306] width 28 height 18
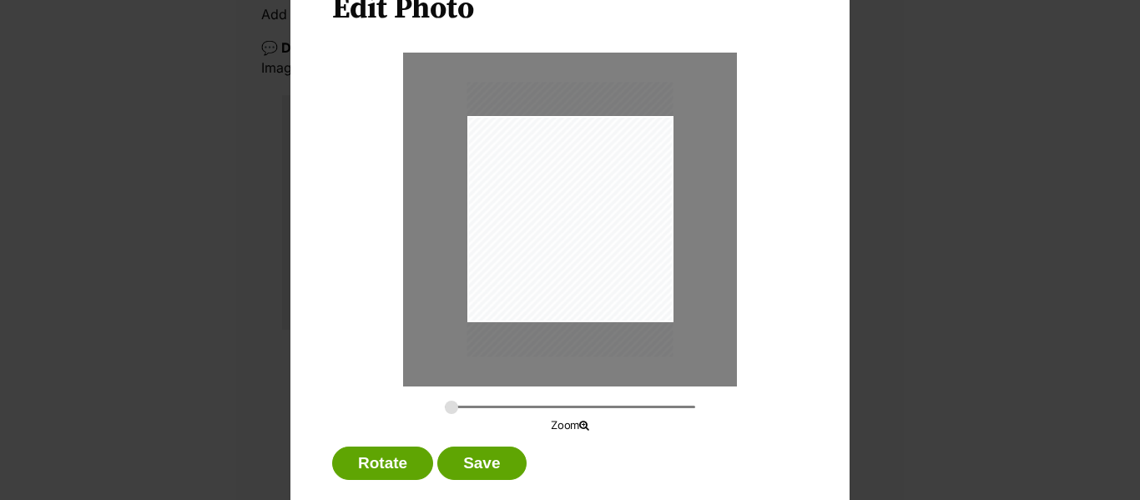
scroll to position [95, 0]
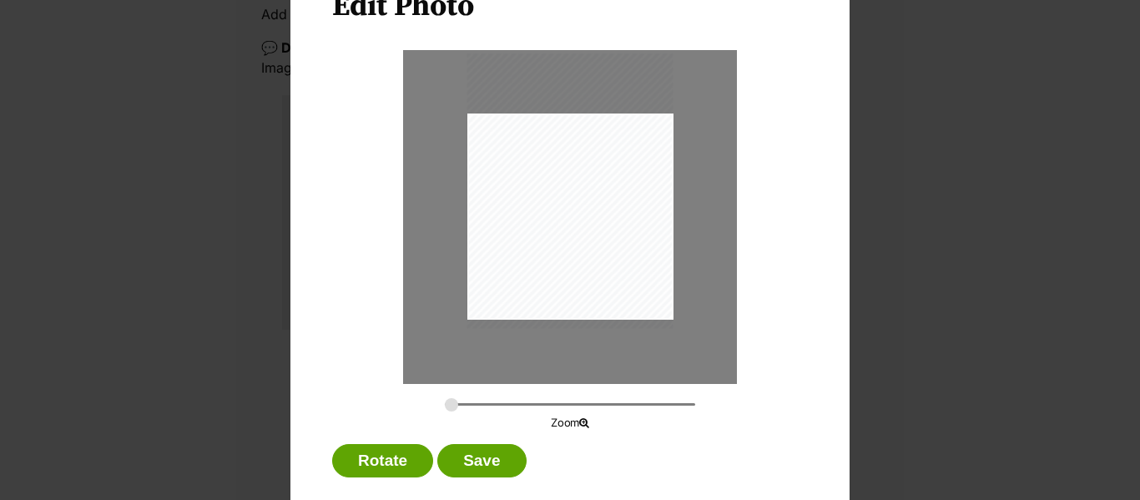
drag, startPoint x: 539, startPoint y: 196, endPoint x: 540, endPoint y: 170, distance: 25.9
click at [540, 170] on div "Dialog Window - Close (Press escape to close)" at bounding box center [570, 190] width 206 height 275
click at [460, 405] on input "Dialog Window - Close (Press escape to close)" at bounding box center [570, 404] width 250 height 16
click at [458, 404] on input "Dialog Window - Close (Press escape to close)" at bounding box center [570, 404] width 250 height 16
click at [589, 234] on div "Dialog Window - Close (Press escape to close)" at bounding box center [569, 187] width 234 height 313
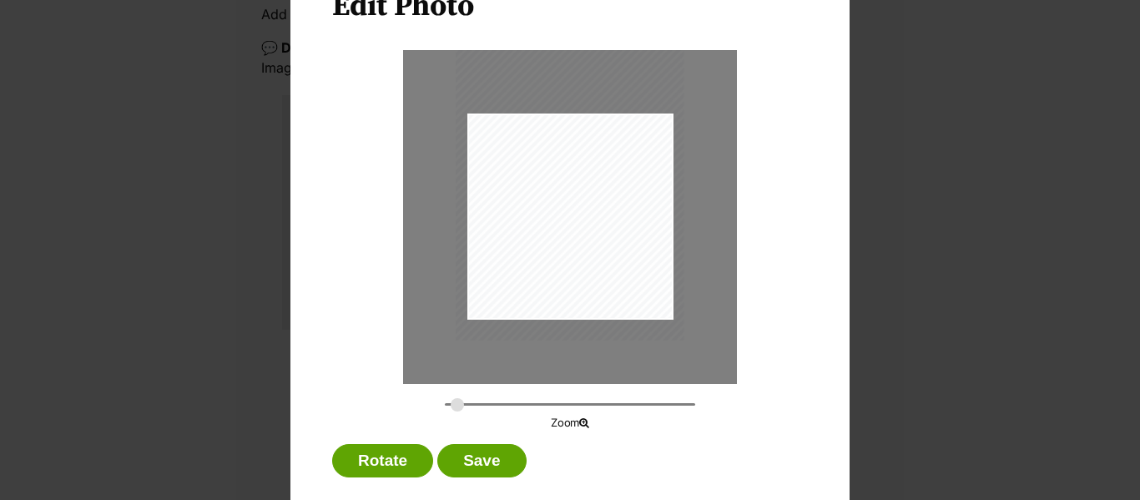
type input "0.3041"
click at [456, 407] on input "Dialog Window - Close (Press escape to close)" at bounding box center [570, 404] width 250 height 16
click at [481, 470] on button "Save" at bounding box center [481, 460] width 88 height 33
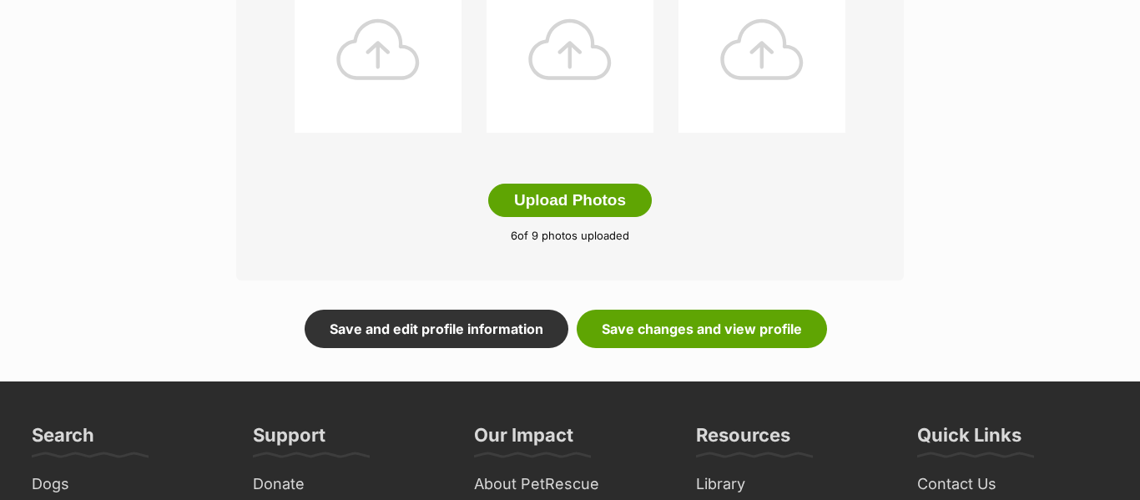
scroll to position [940, 0]
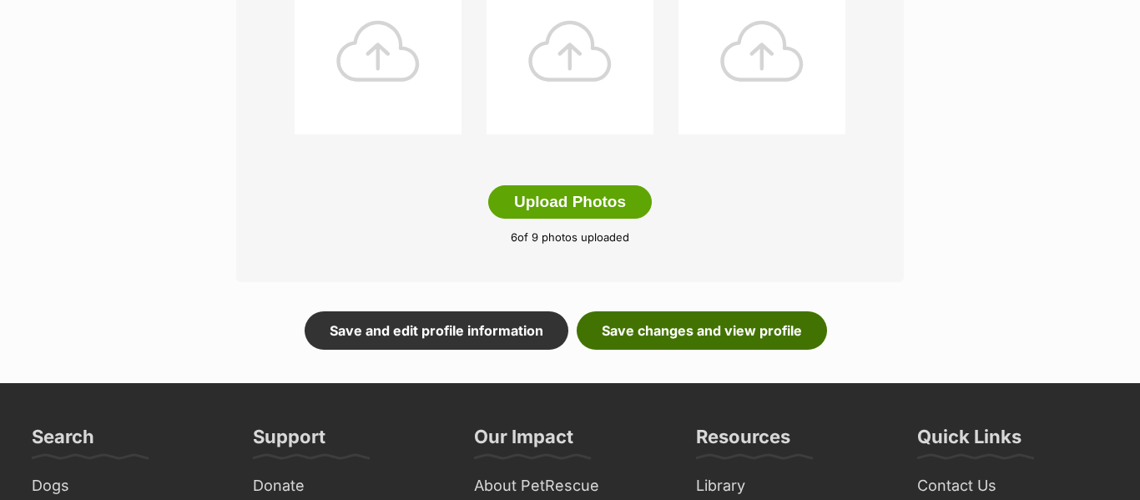
click at [707, 339] on link "Save changes and view profile" at bounding box center [702, 330] width 250 height 38
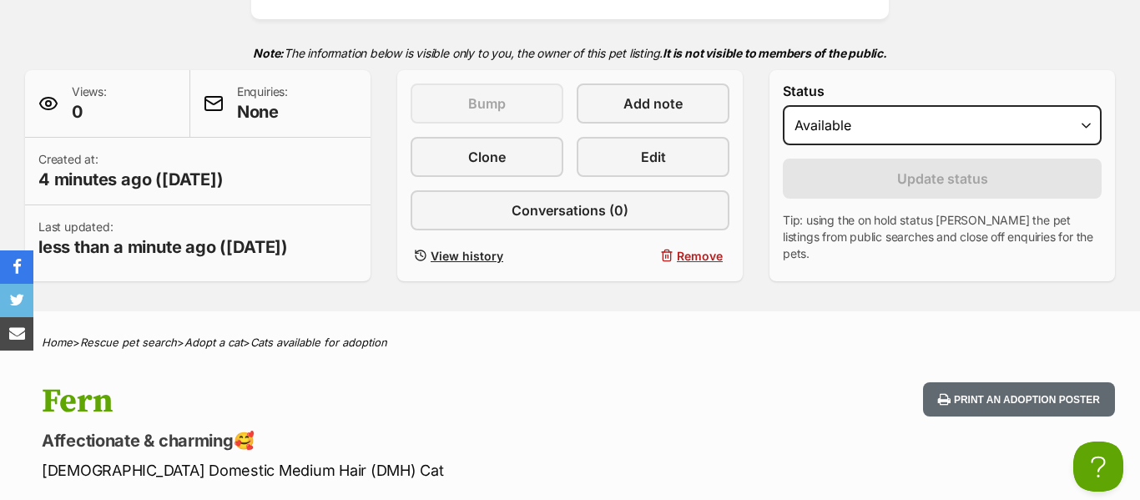
scroll to position [350, 0]
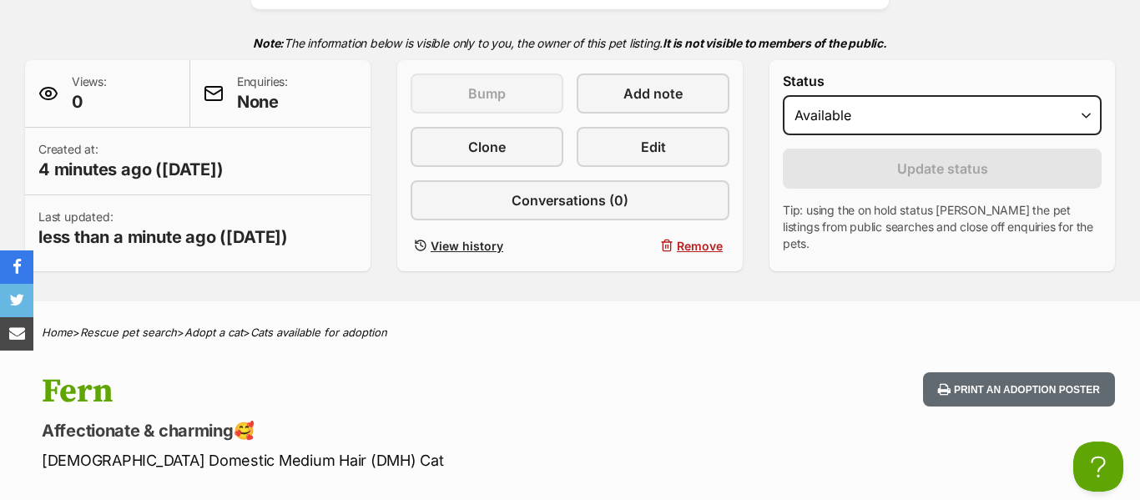
click at [304, 279] on div "Kittie Kat Rescue Inc. A member of PetRescue since [DATE] 🎉 TOTAL PETS LISTED 1…" at bounding box center [570, 70] width 1140 height 461
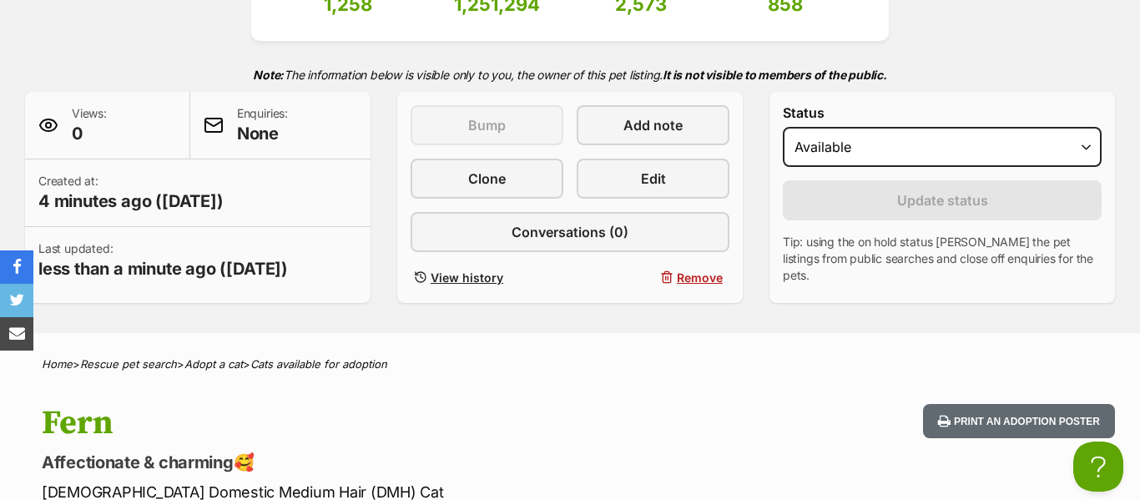
scroll to position [0, 0]
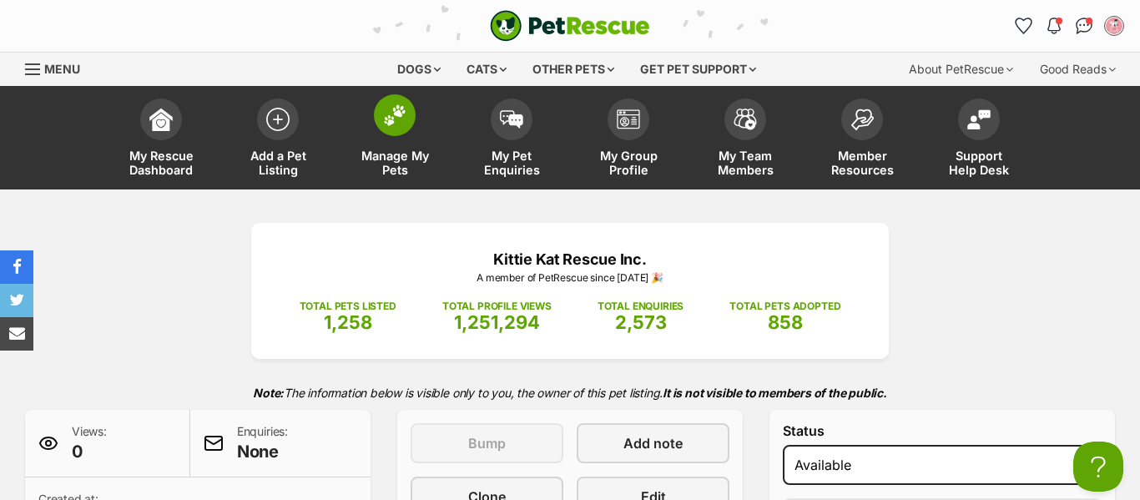
click at [421, 139] on link "Manage My Pets" at bounding box center [394, 139] width 117 height 99
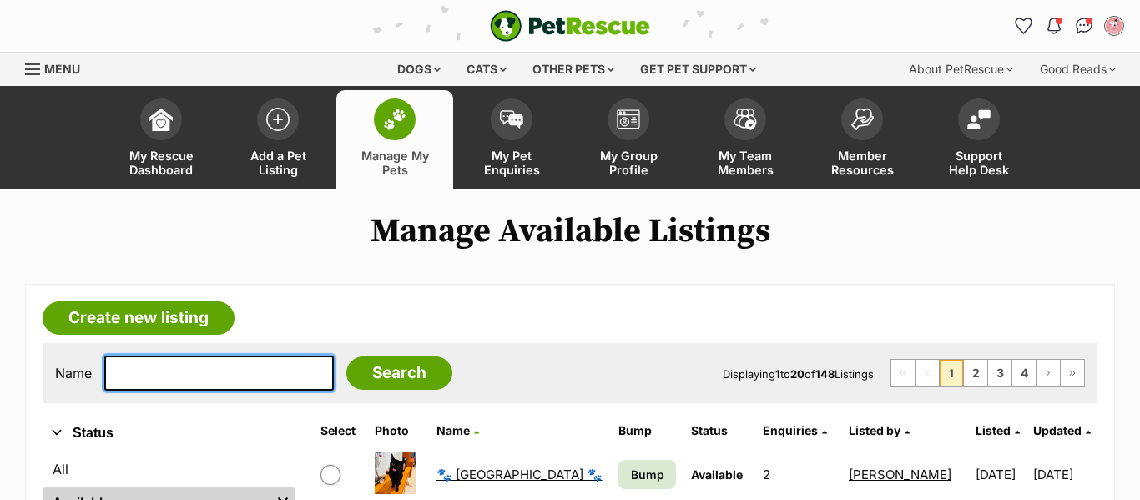
click at [272, 371] on input "text" at bounding box center [218, 372] width 229 height 35
type input "[US_STATE]"
click at [346, 356] on input "Search" at bounding box center [399, 372] width 106 height 33
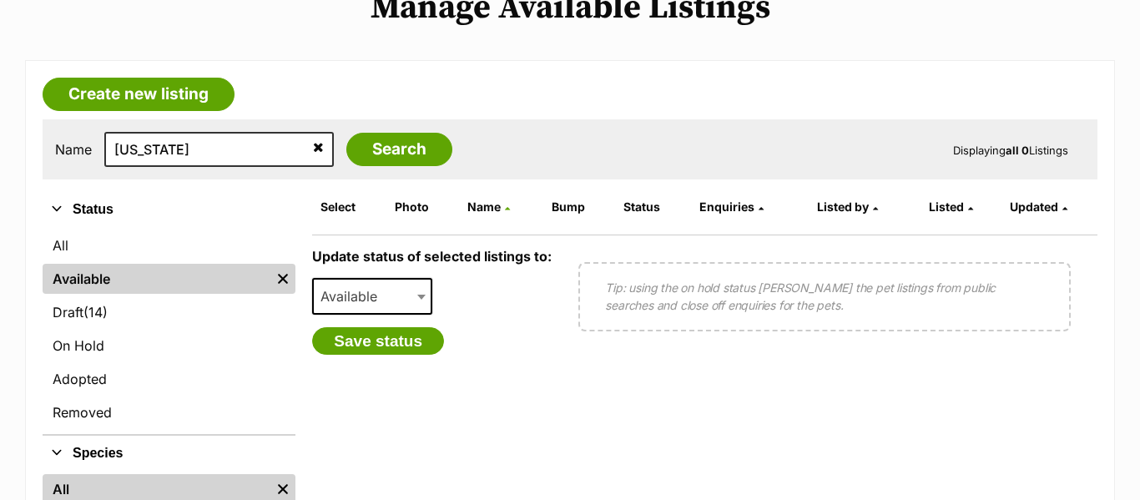
scroll to position [229, 0]
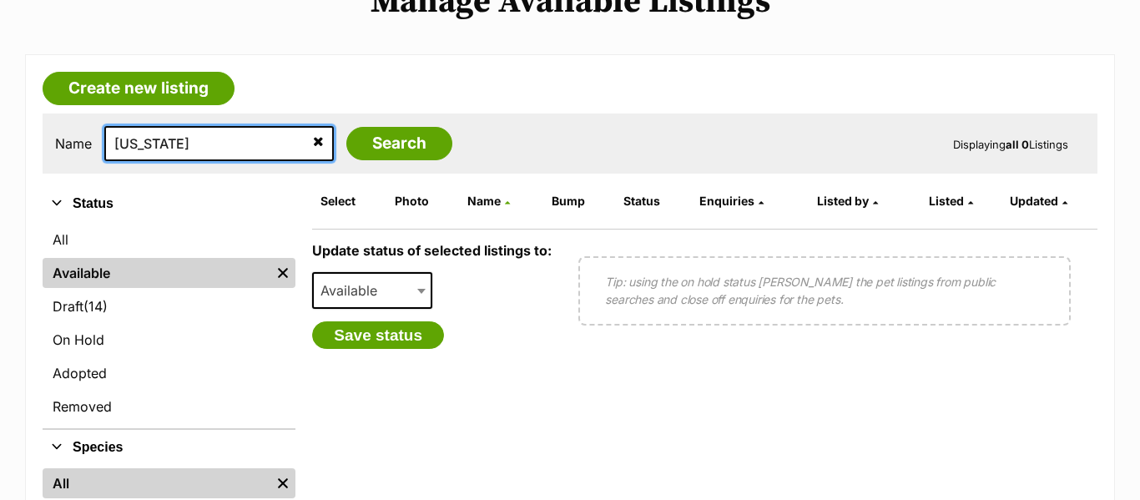
click at [245, 144] on input "[US_STATE]" at bounding box center [218, 143] width 229 height 35
type input "g"
click at [302, 148] on input "s" at bounding box center [218, 143] width 229 height 35
type input "s"
click at [313, 142] on icon at bounding box center [318, 140] width 11 height 13
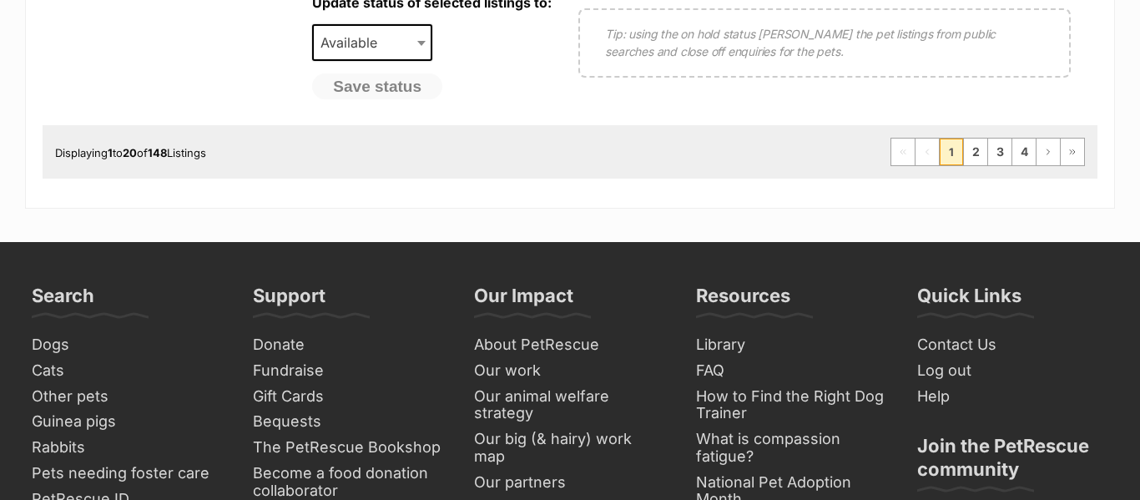
scroll to position [1666, 0]
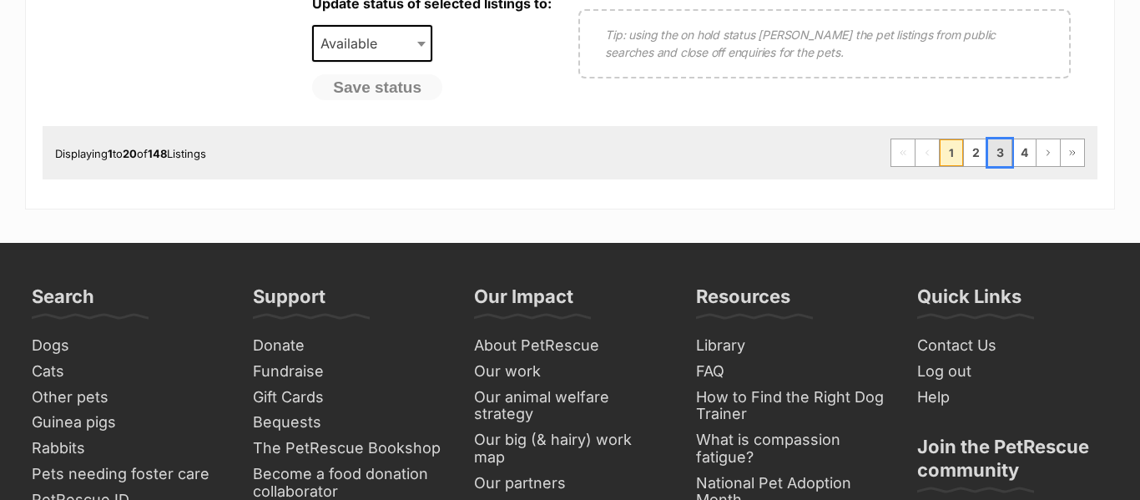
click at [1008, 159] on link "3" at bounding box center [999, 152] width 23 height 27
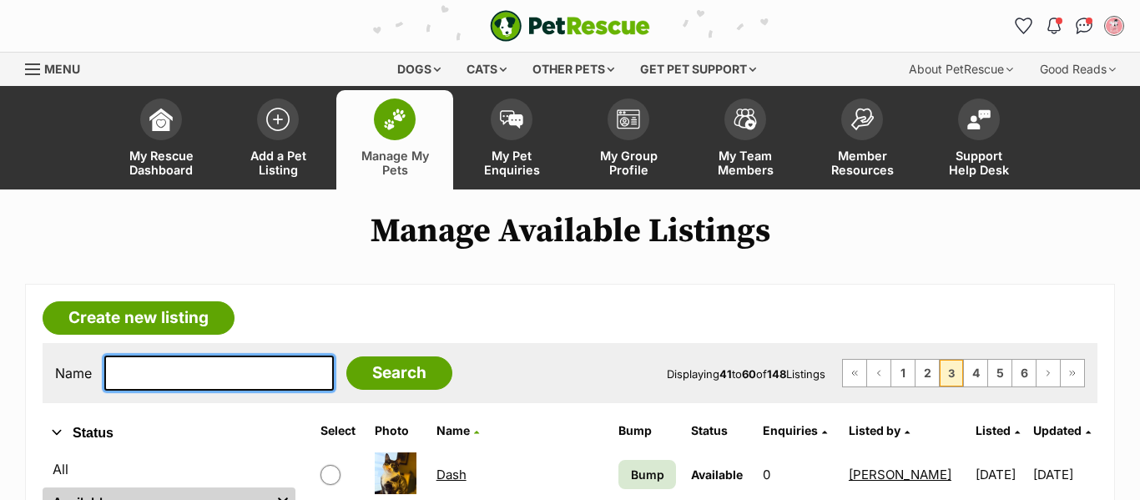
click at [138, 376] on input "text" at bounding box center [218, 372] width 229 height 35
type input "marshmello"
click at [346, 356] on input "Search" at bounding box center [399, 372] width 106 height 33
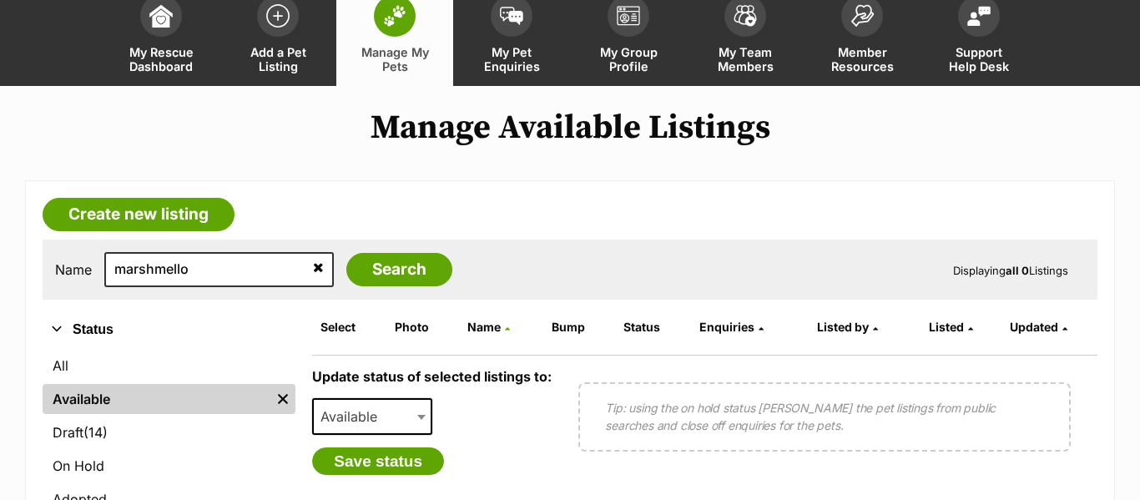
scroll to position [184, 0]
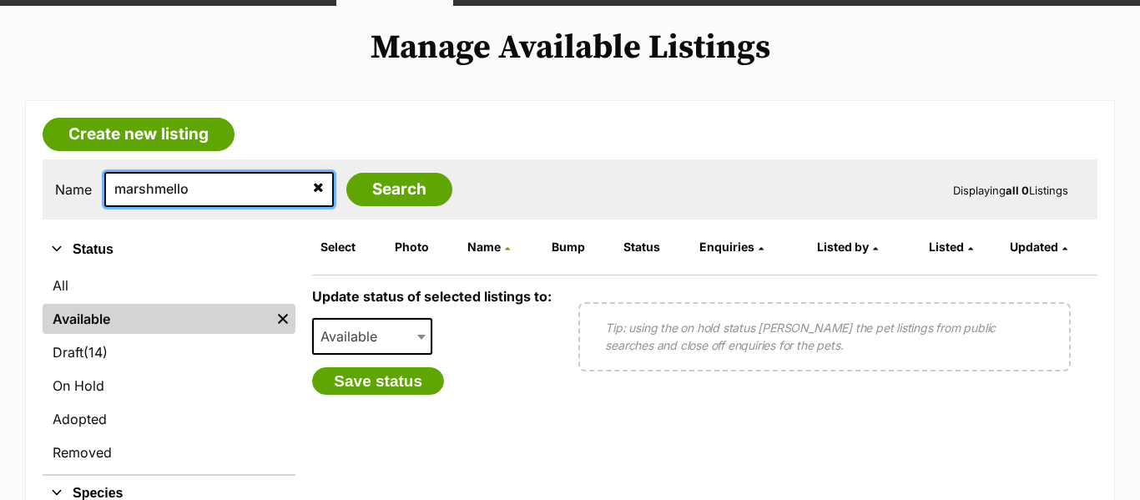
click at [226, 199] on input "marshmello" at bounding box center [218, 189] width 229 height 35
click at [346, 173] on input "Search" at bounding box center [399, 189] width 106 height 33
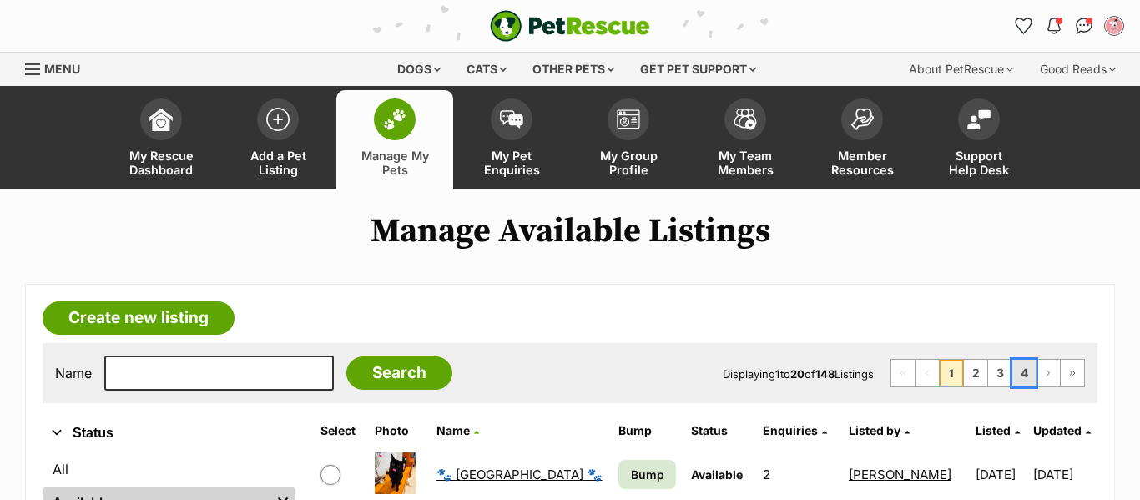
click at [1018, 375] on link "4" at bounding box center [1023, 373] width 23 height 27
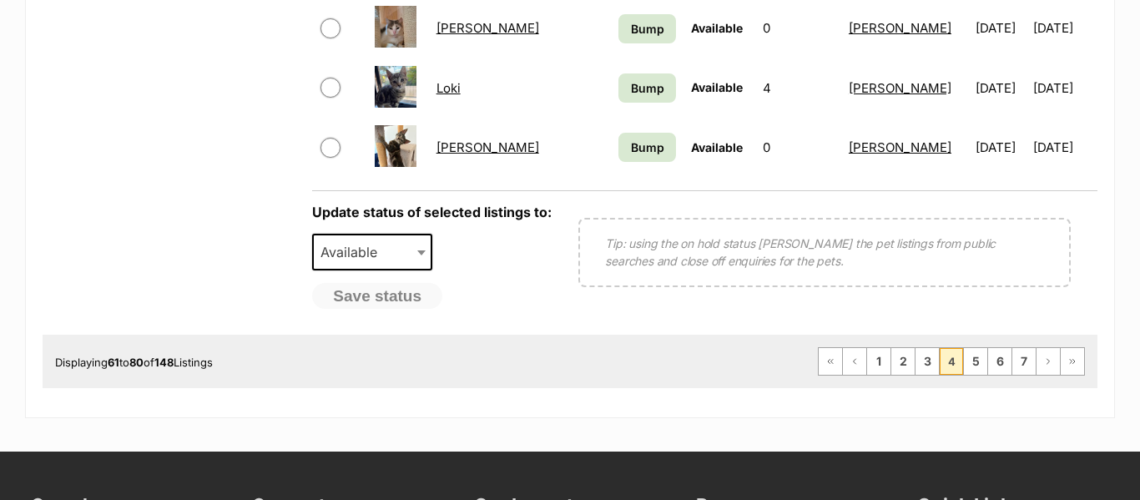
scroll to position [1458, 0]
click at [1003, 364] on link "6" at bounding box center [999, 360] width 23 height 27
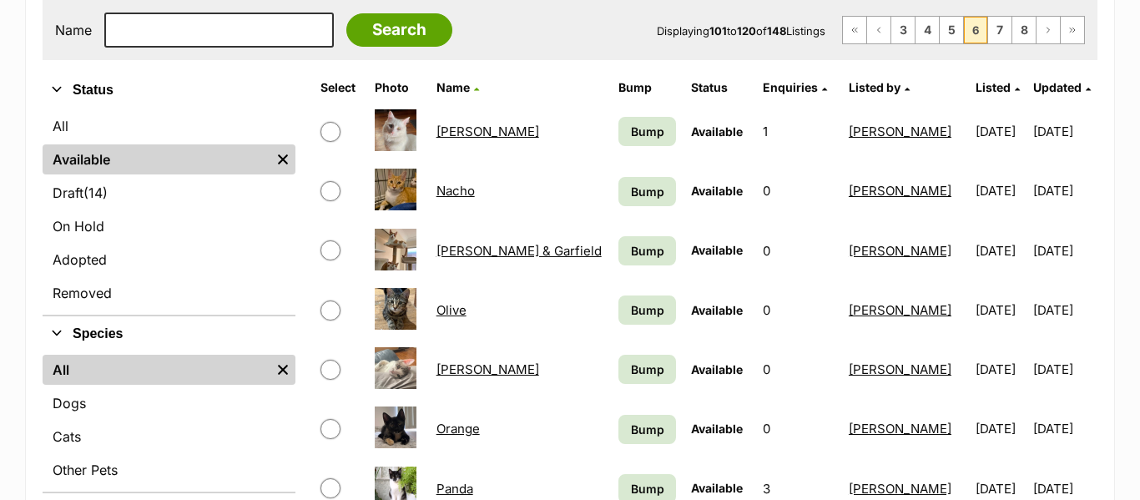
scroll to position [345, 0]
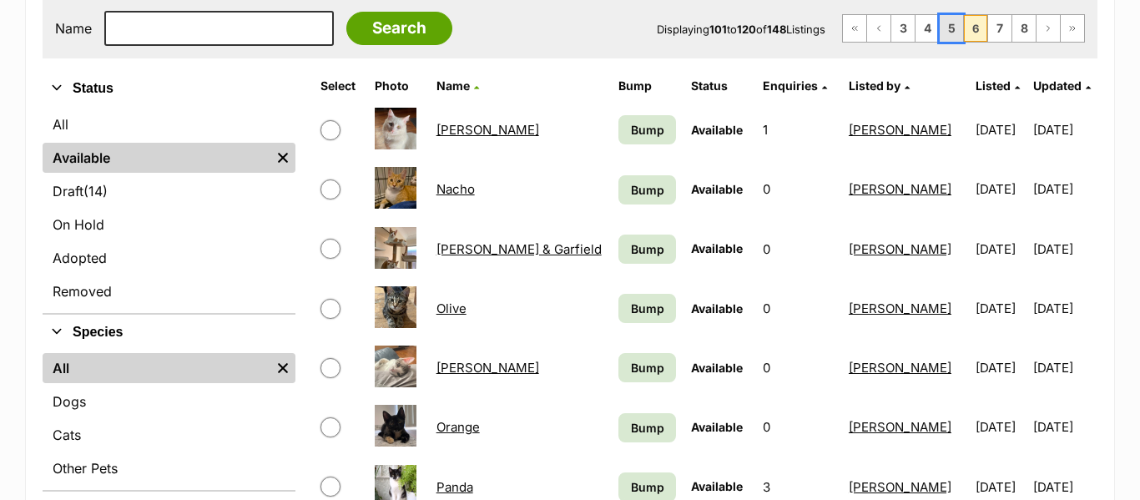
click at [953, 34] on link "5" at bounding box center [951, 28] width 23 height 27
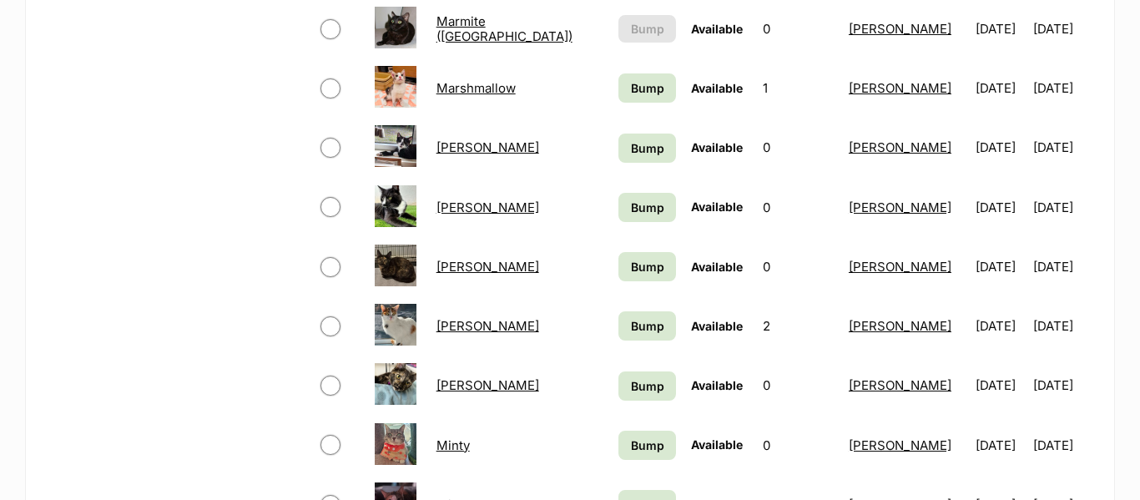
scroll to position [859, 0]
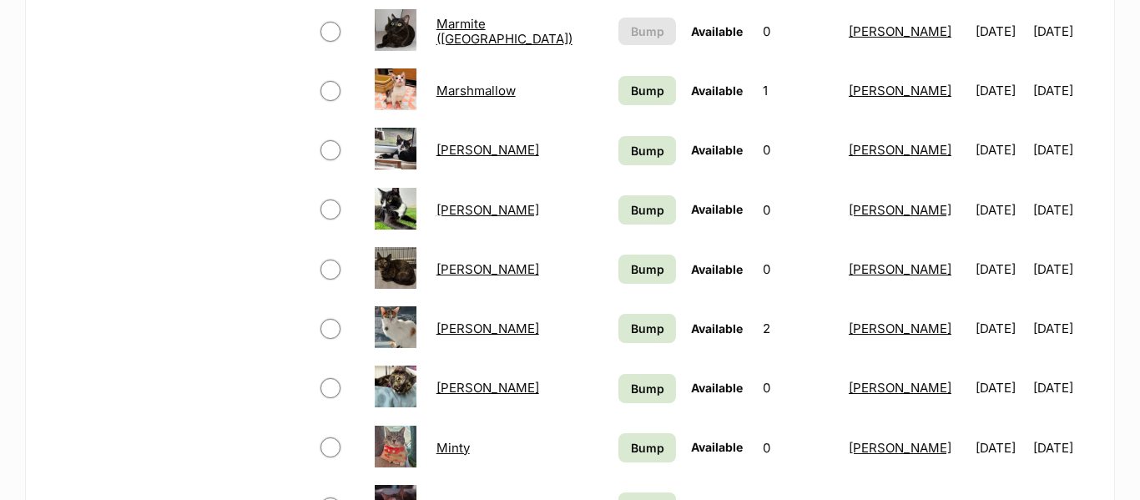
click at [326, 89] on input "checkbox" at bounding box center [330, 91] width 20 height 20
checkbox input "true"
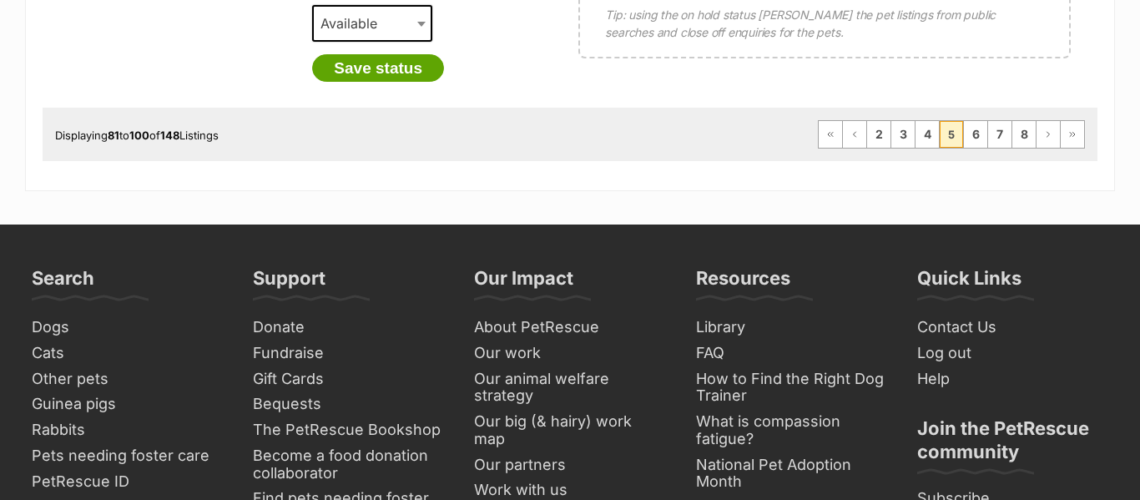
scroll to position [1698, 0]
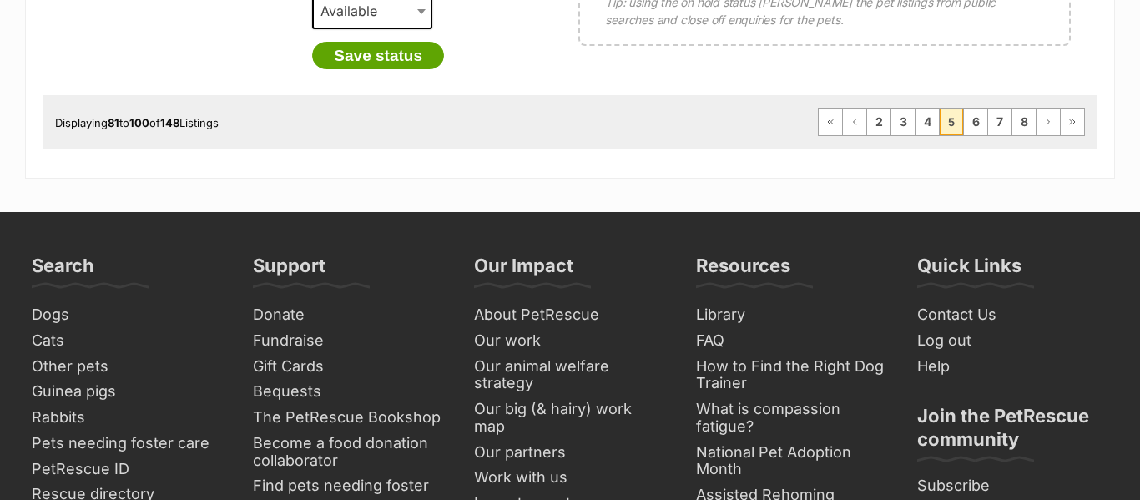
click at [351, 17] on span "Available" at bounding box center [354, 10] width 80 height 23
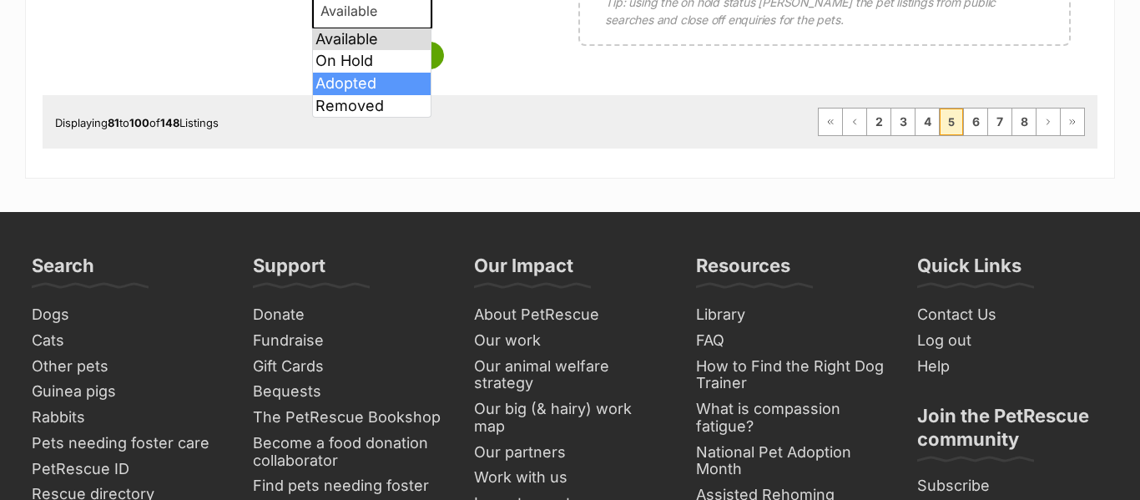
select select "rehomed"
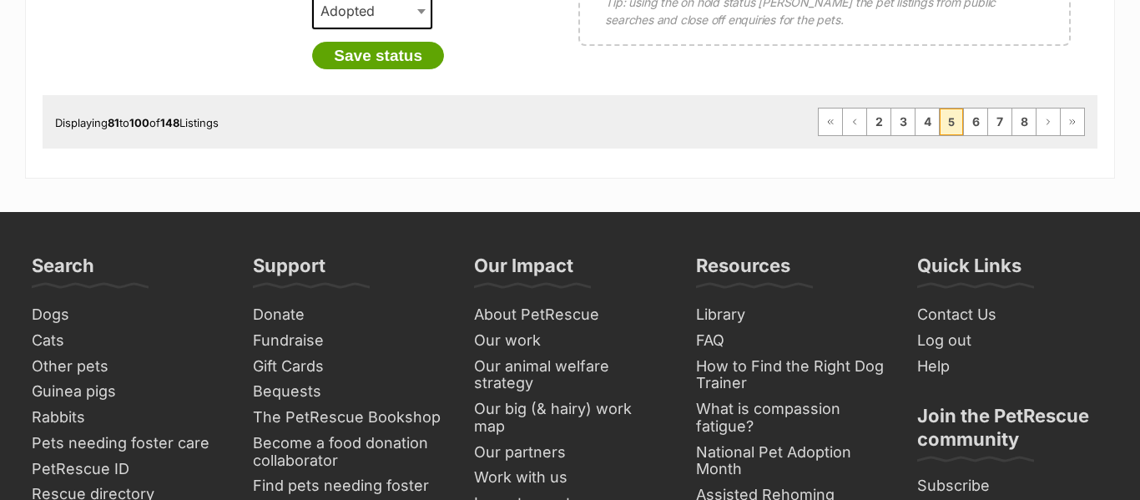
scroll to position [1691, 0]
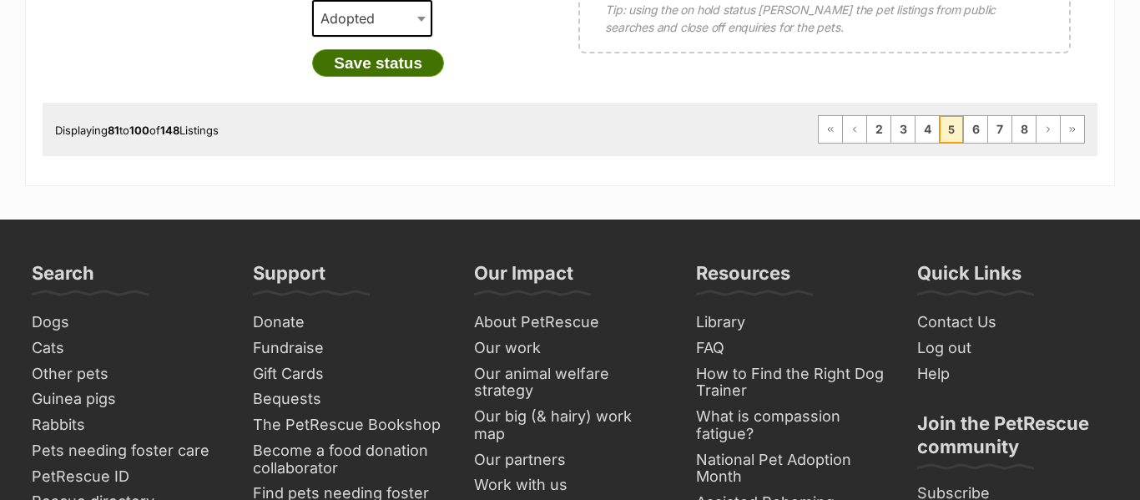
click at [387, 61] on button "Save status" at bounding box center [378, 63] width 132 height 28
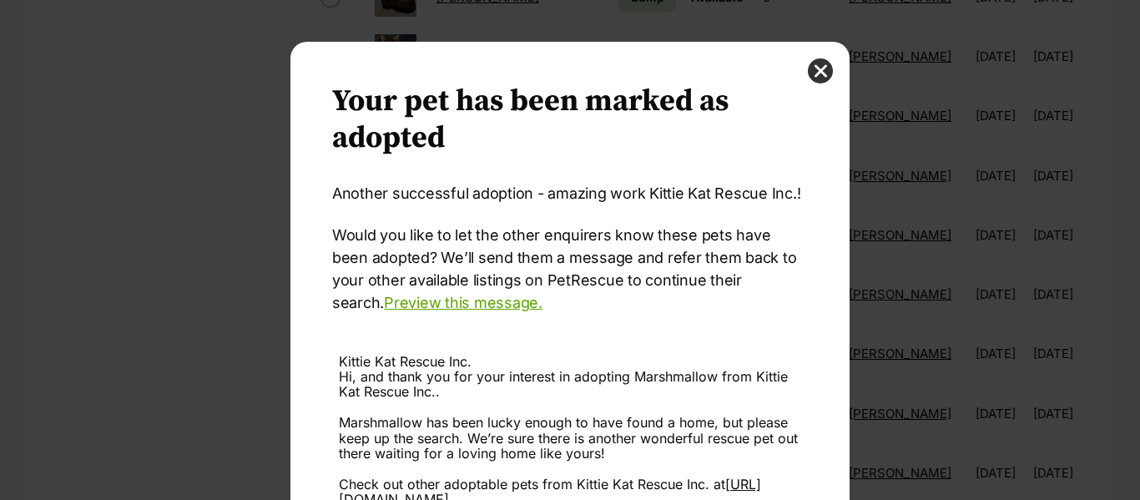
scroll to position [0, 0]
click at [816, 79] on button "close" at bounding box center [820, 70] width 25 height 25
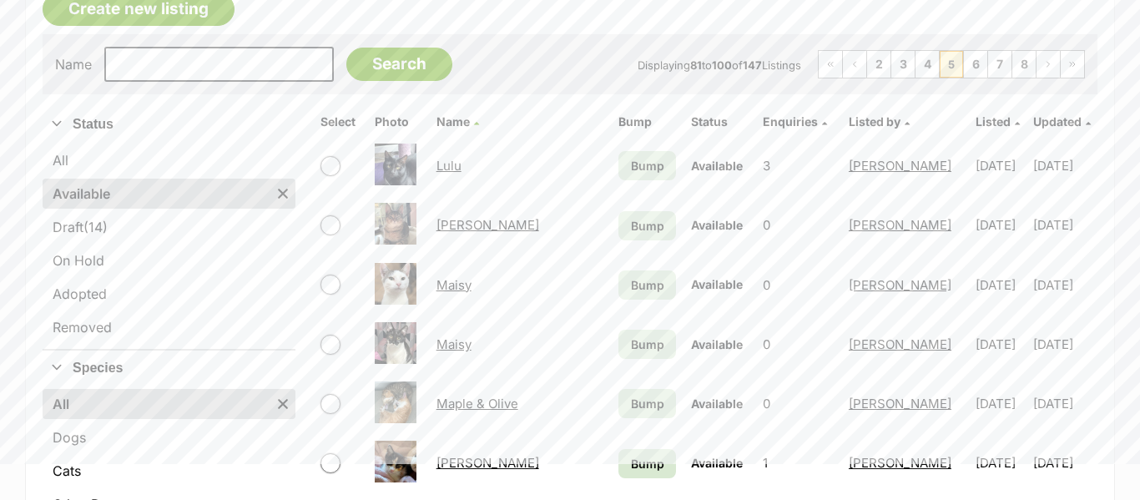
scroll to position [310, 0]
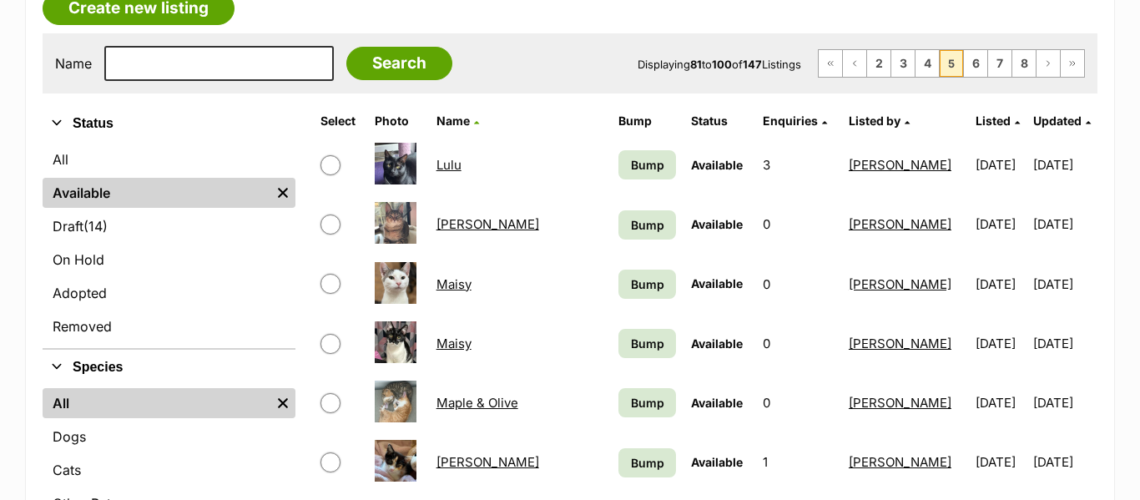
click at [87, 293] on link "Adopted" at bounding box center [169, 293] width 253 height 30
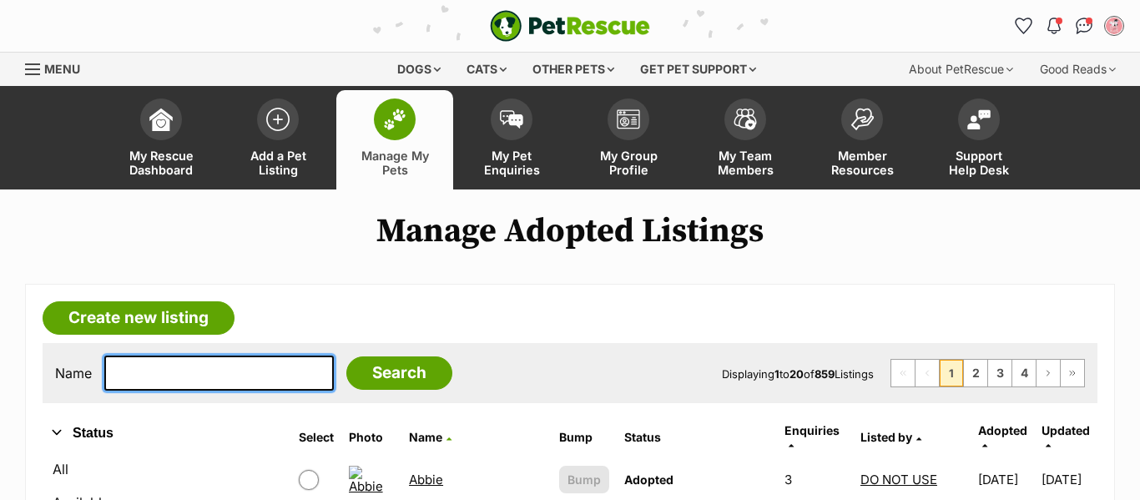
click at [212, 362] on input "text" at bounding box center [218, 372] width 229 height 35
type input "marshmallow"
click at [346, 356] on input "Search" at bounding box center [399, 372] width 106 height 33
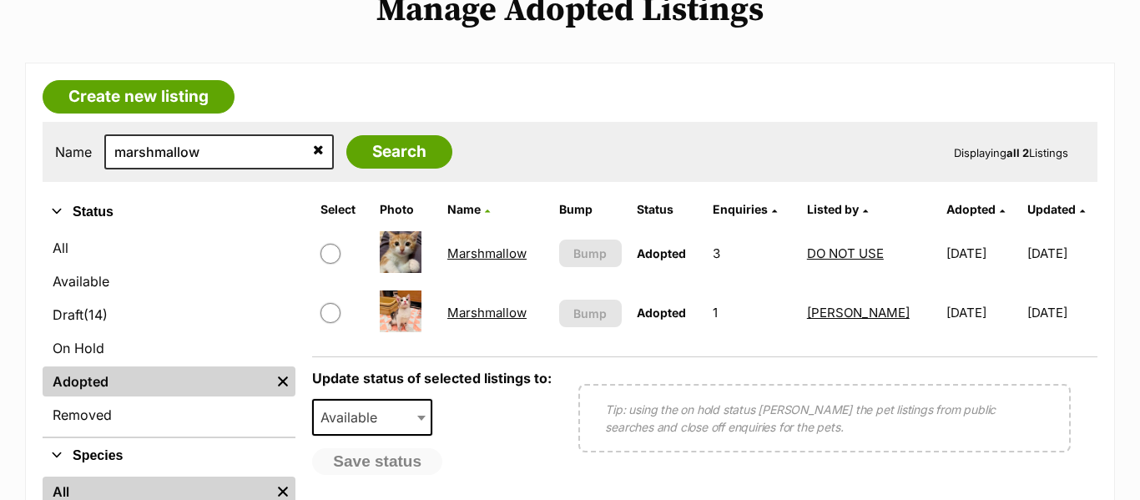
scroll to position [227, 0]
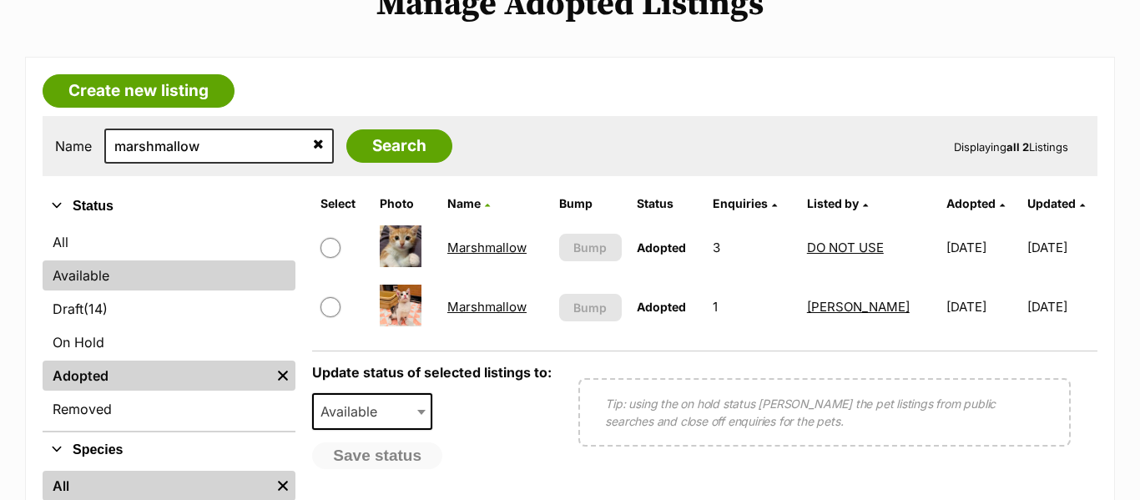
click at [123, 270] on link "Available" at bounding box center [169, 275] width 253 height 30
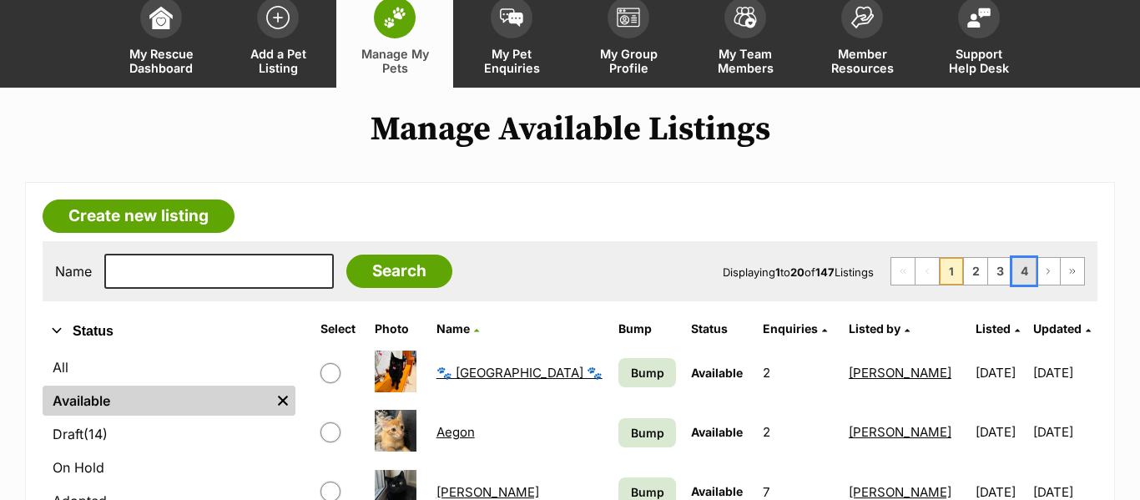
click at [1032, 273] on link "4" at bounding box center [1023, 271] width 23 height 27
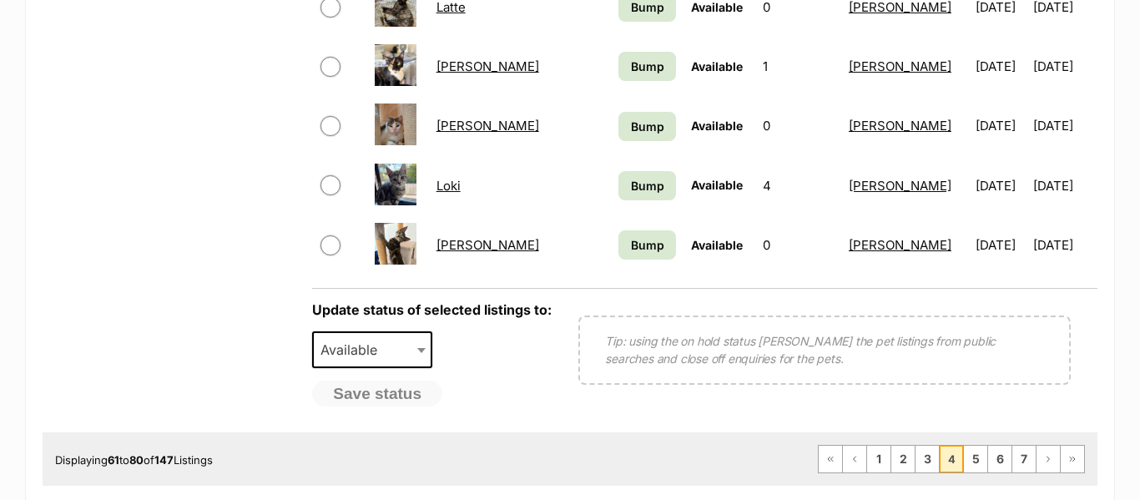
scroll to position [1425, 0]
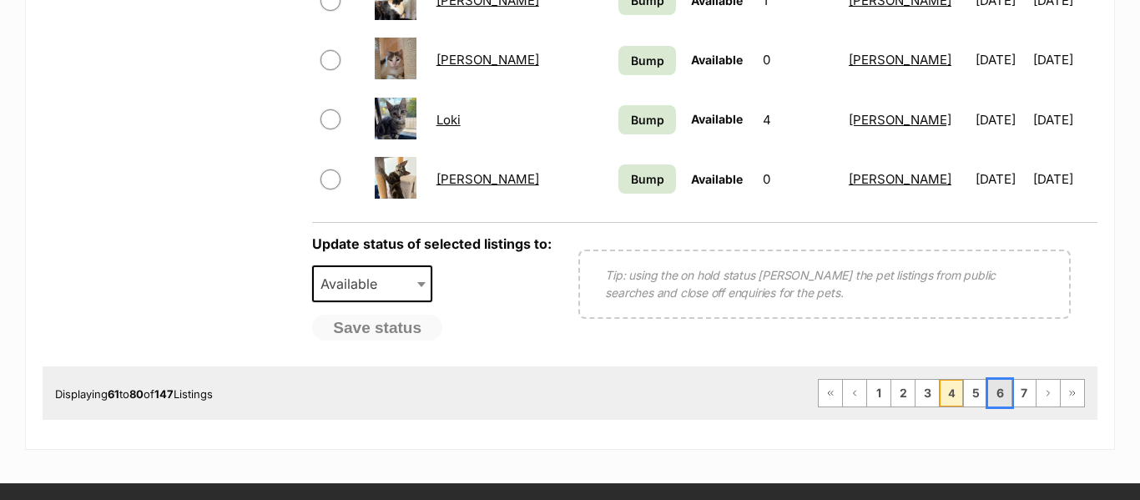
click at [994, 396] on link "6" at bounding box center [999, 393] width 23 height 27
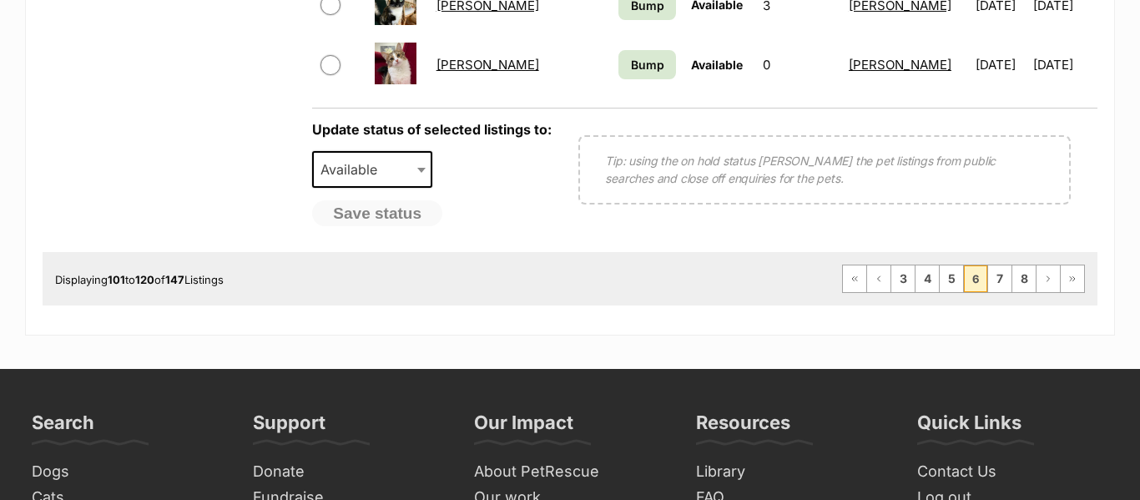
scroll to position [1542, 0]
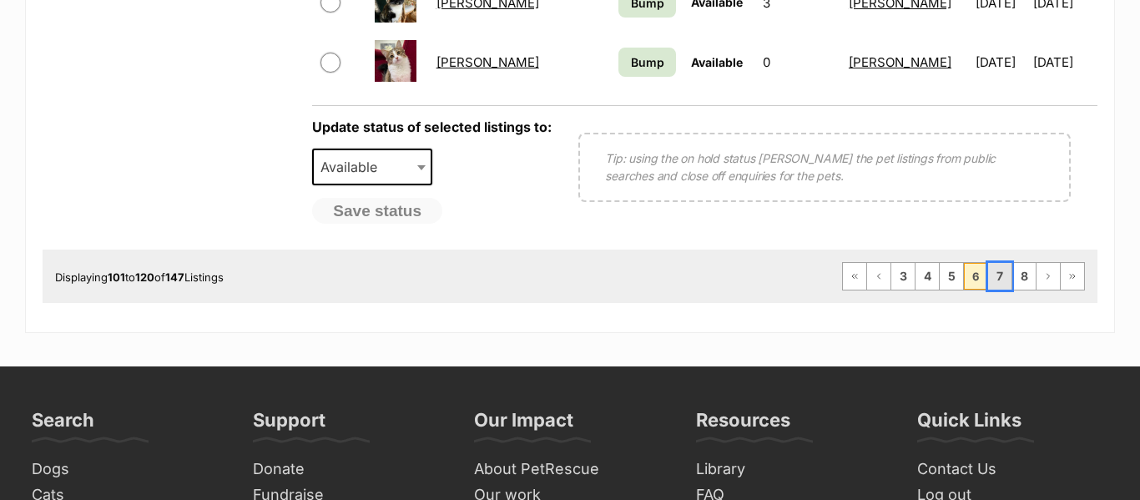
click at [995, 282] on link "7" at bounding box center [999, 276] width 23 height 27
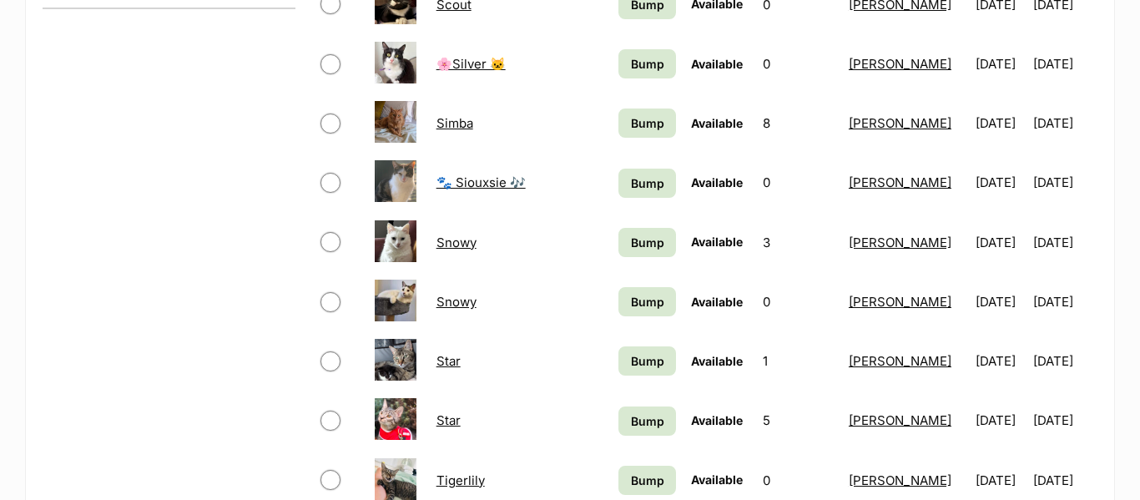
click at [1003, 300] on td "26/03/2024" at bounding box center [1000, 302] width 63 height 58
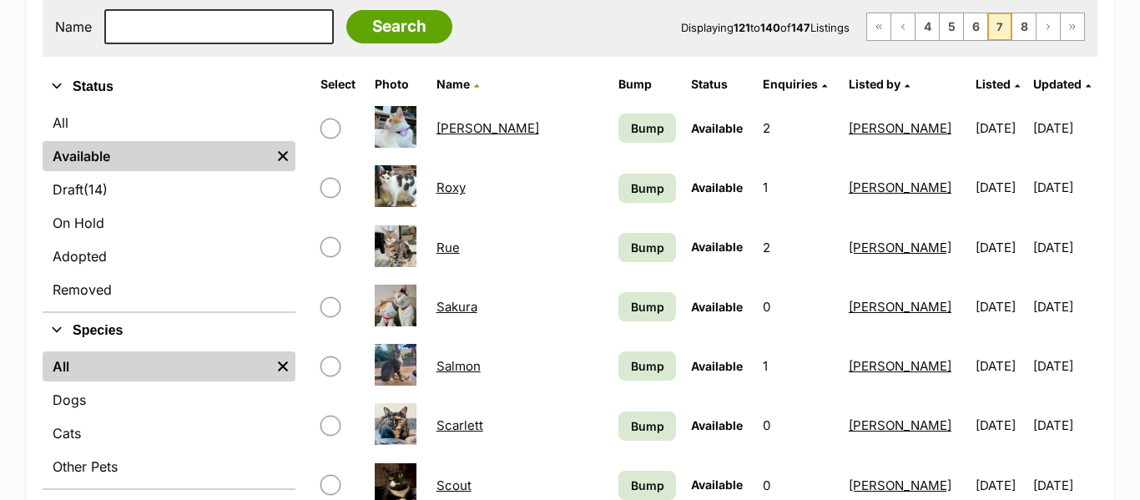
scroll to position [343, 0]
